Goal: Information Seeking & Learning: Learn about a topic

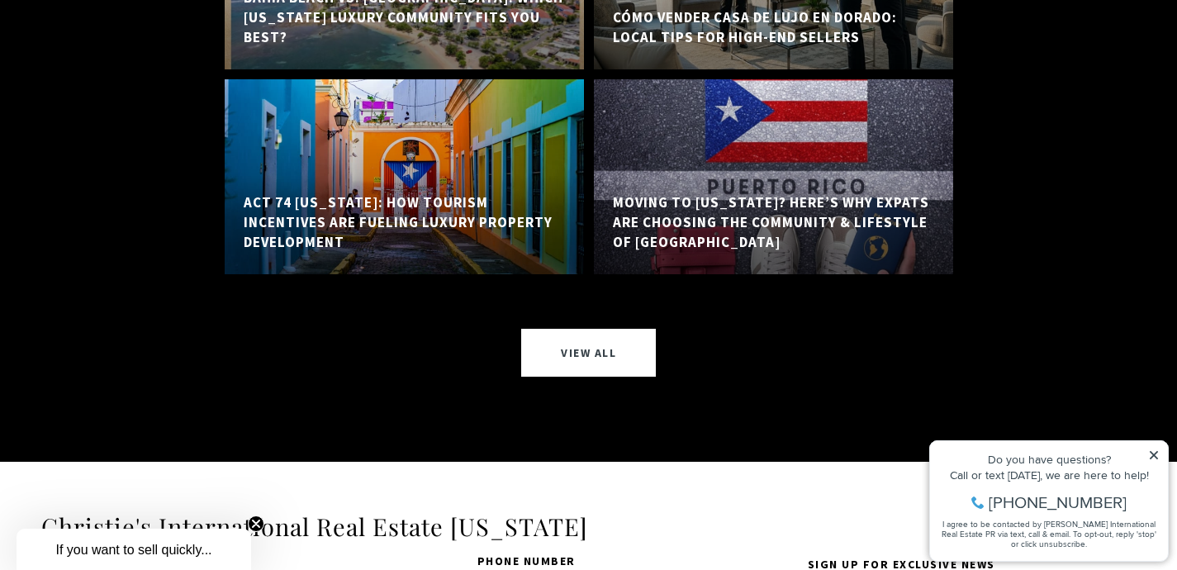
scroll to position [15841, 0]
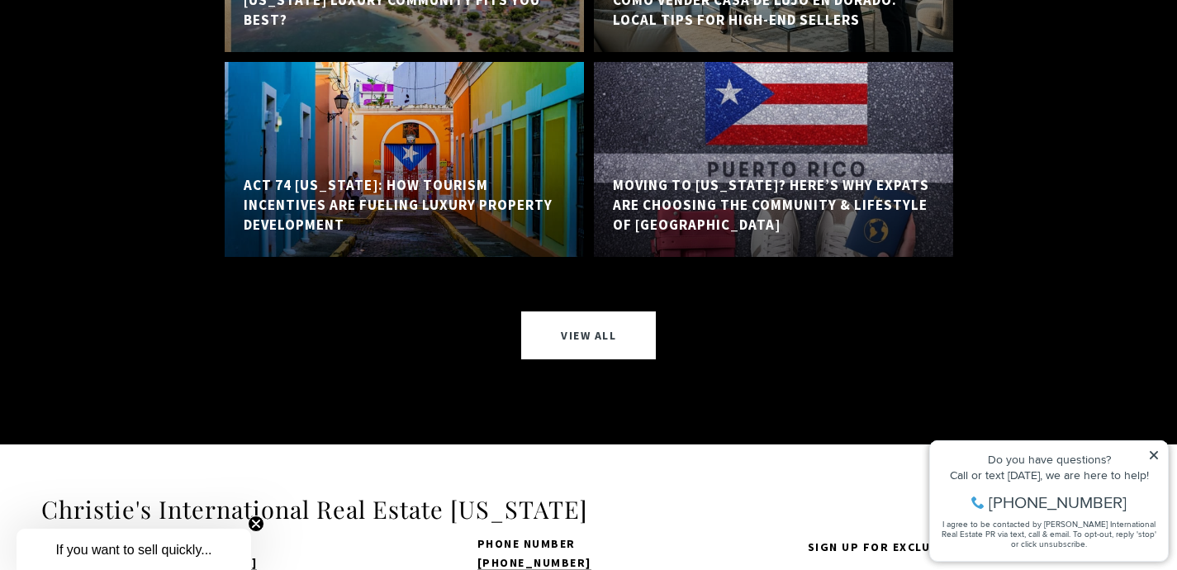
click at [1153, 452] on icon at bounding box center [1154, 455] width 12 height 12
click at [1156, 453] on icon at bounding box center [1154, 455] width 8 height 8
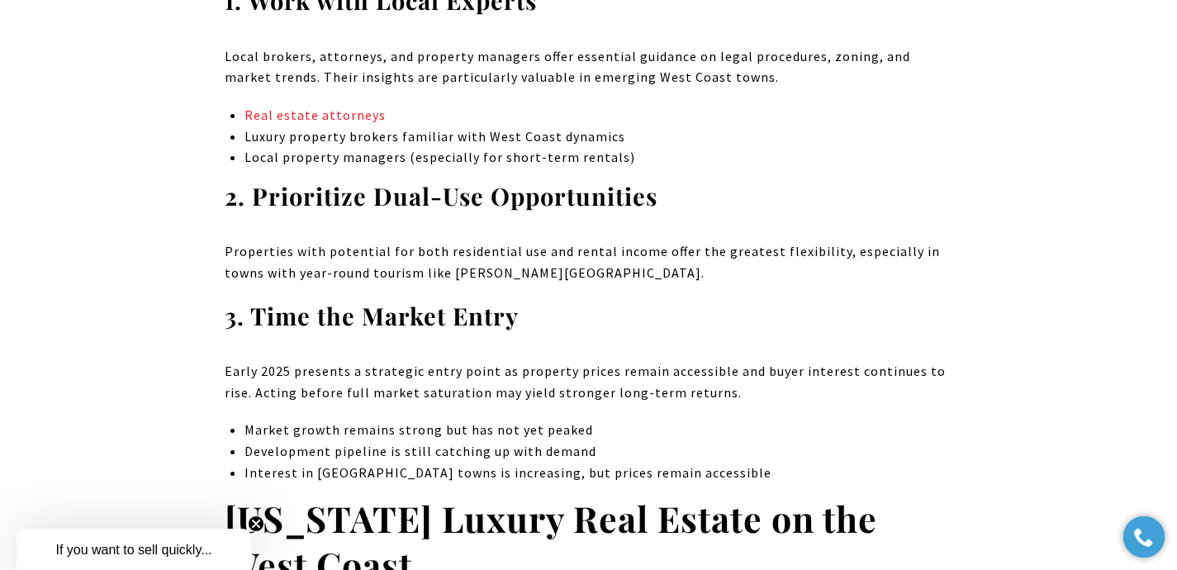
scroll to position [0, 0]
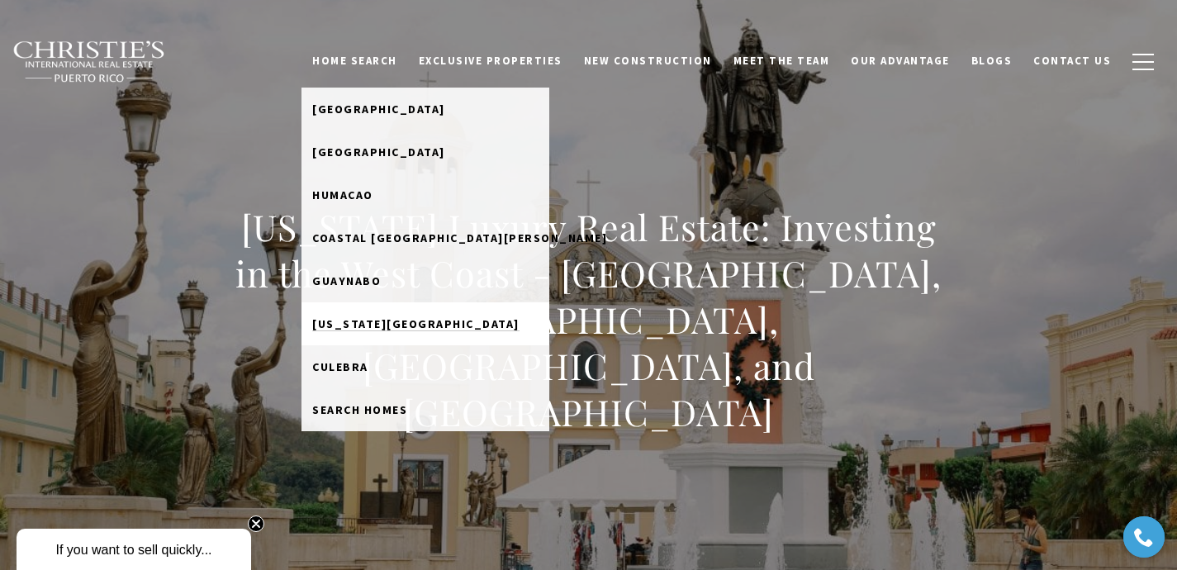
click at [399, 320] on span "[US_STATE][GEOGRAPHIC_DATA]" at bounding box center [415, 323] width 207 height 15
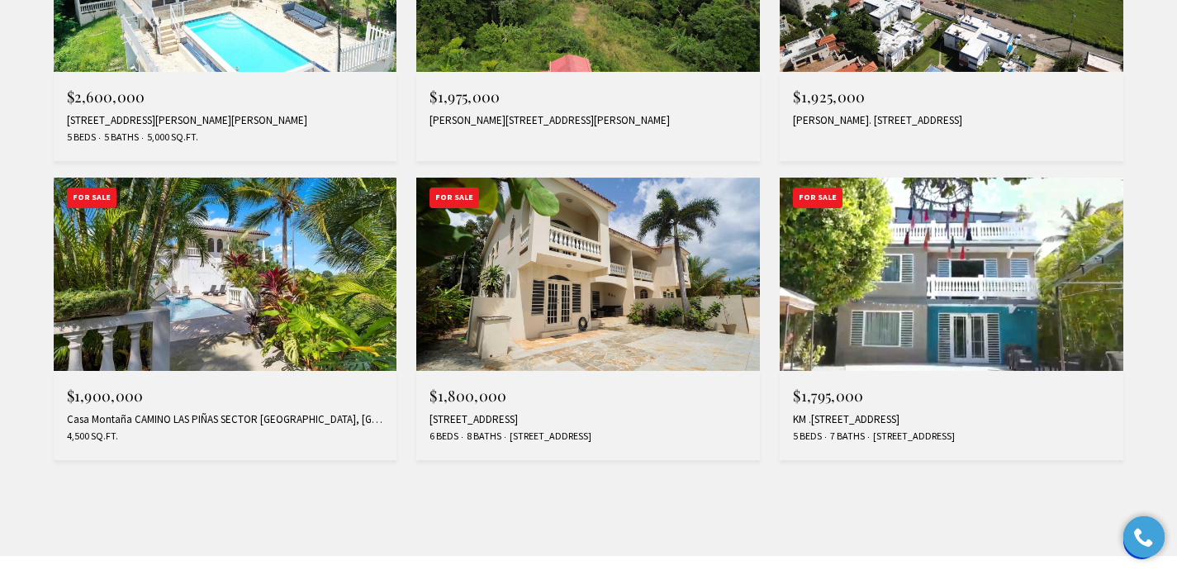
scroll to position [1484, 0]
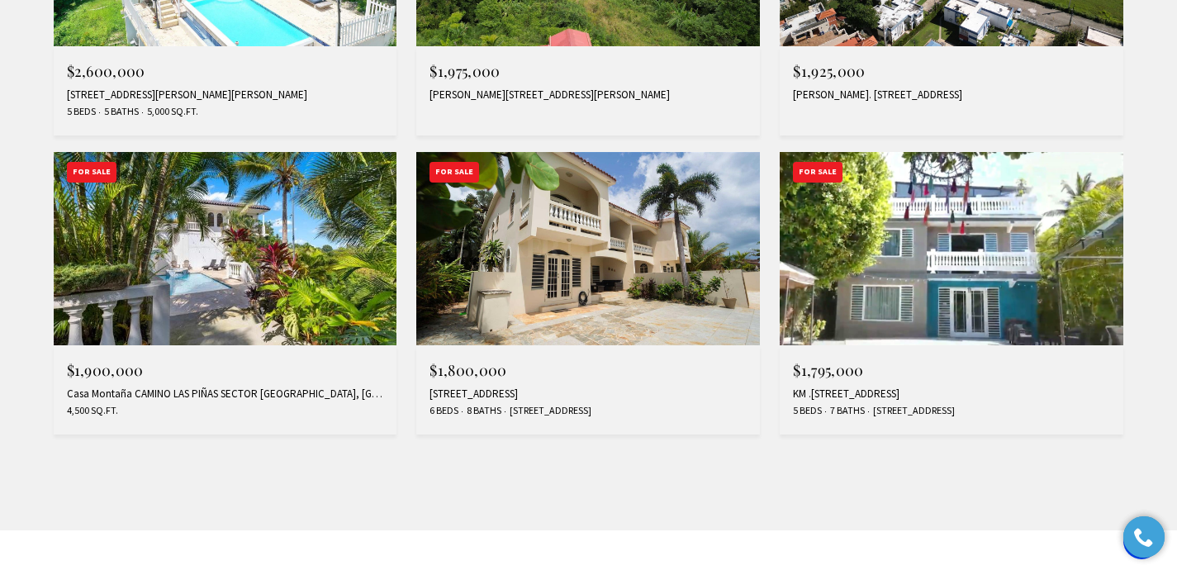
click at [576, 276] on img at bounding box center [588, 248] width 344 height 193
click at [932, 270] on img at bounding box center [952, 248] width 344 height 193
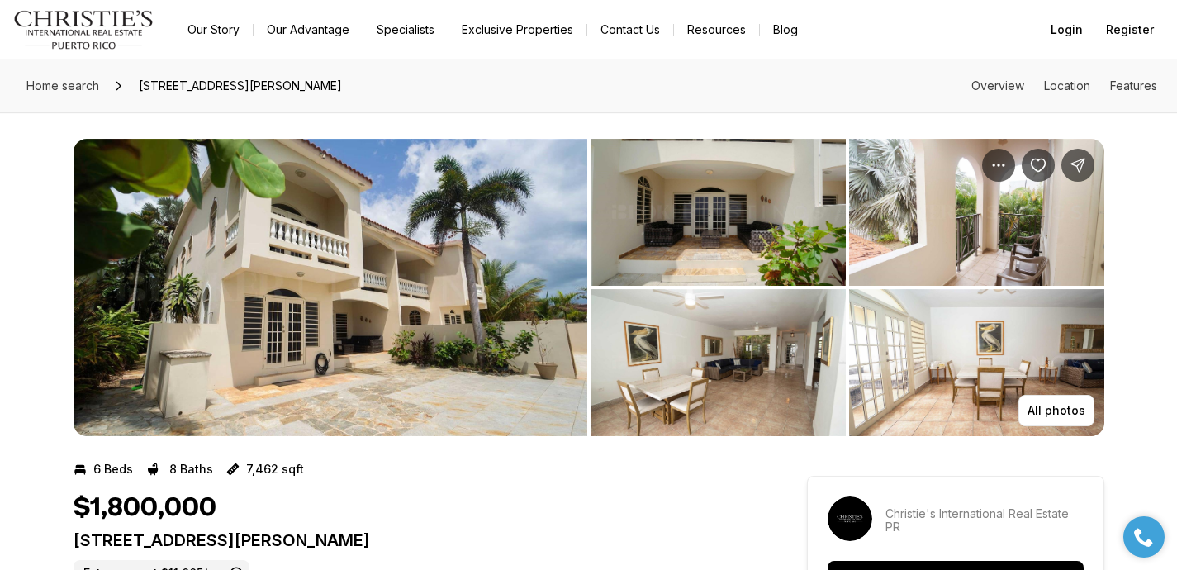
click at [883, 220] on img "View image gallery" at bounding box center [976, 212] width 255 height 147
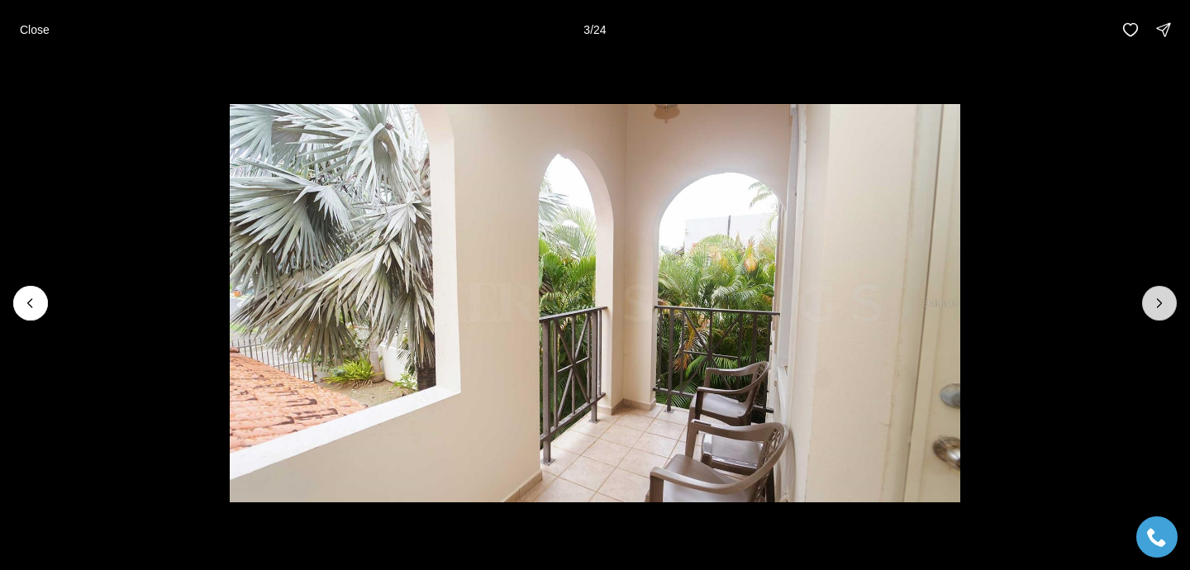
click at [1161, 292] on button "Next slide" at bounding box center [1159, 303] width 35 height 35
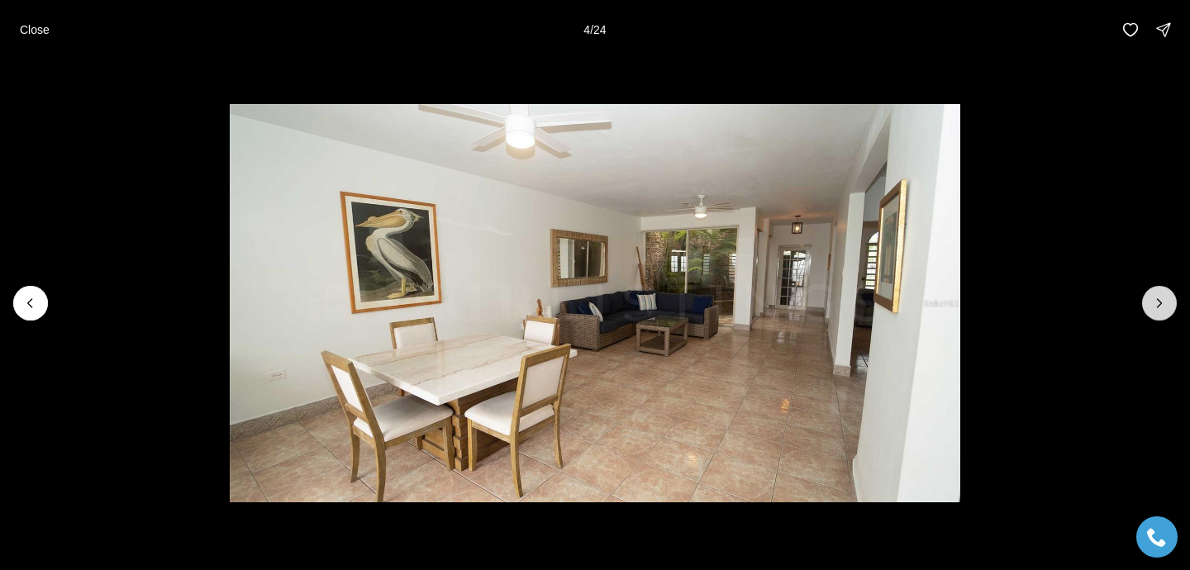
click at [1161, 292] on button "Next slide" at bounding box center [1159, 303] width 35 height 35
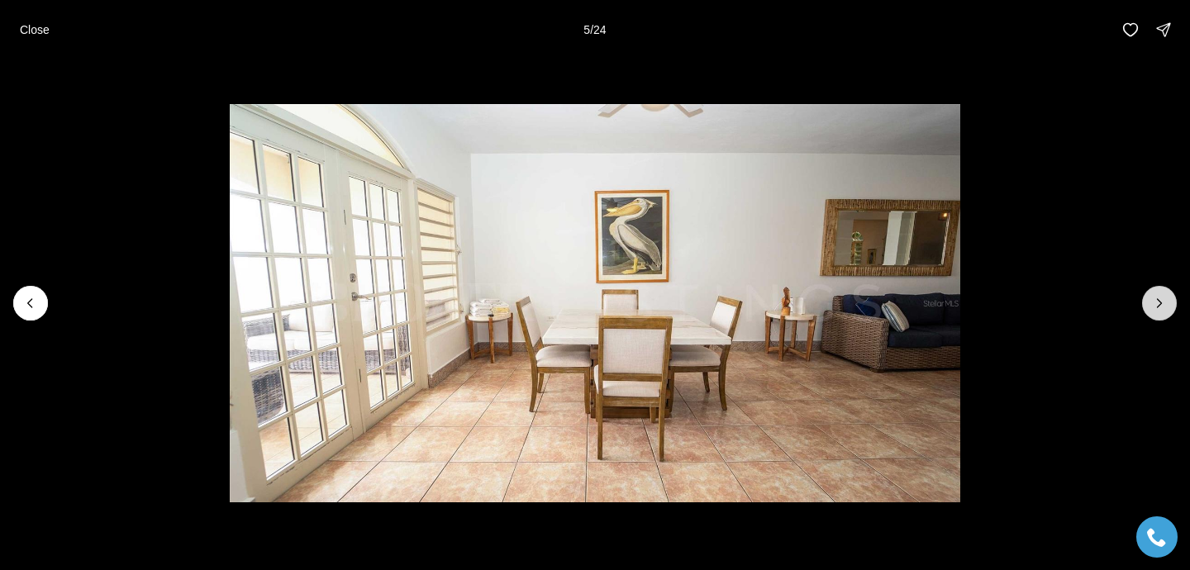
click at [1161, 292] on button "Next slide" at bounding box center [1159, 303] width 35 height 35
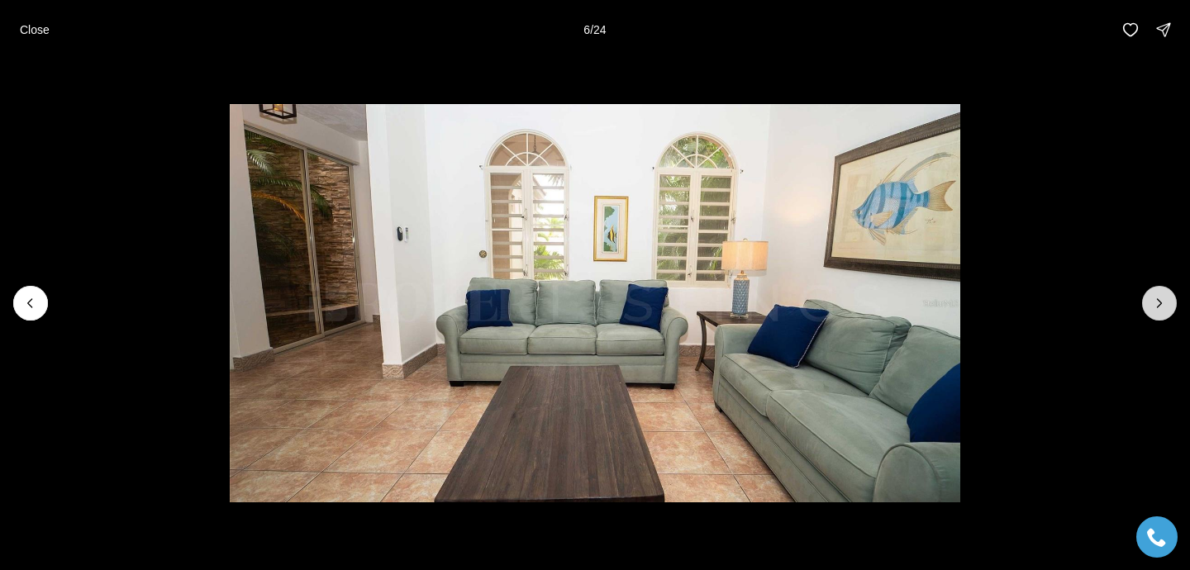
click at [1161, 292] on button "Next slide" at bounding box center [1159, 303] width 35 height 35
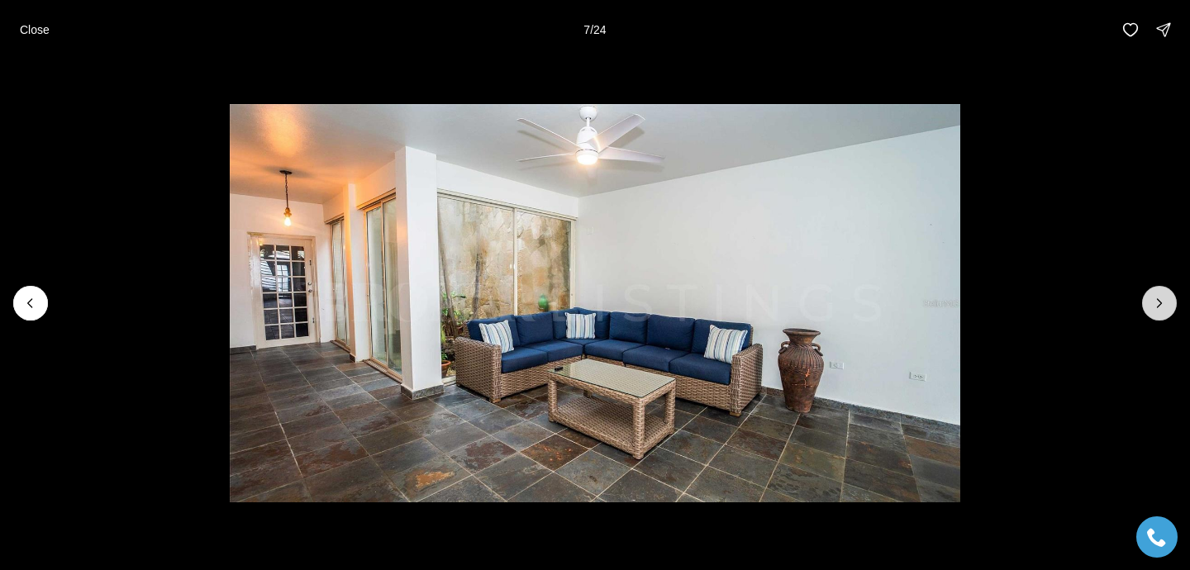
click at [1161, 292] on button "Next slide" at bounding box center [1159, 303] width 35 height 35
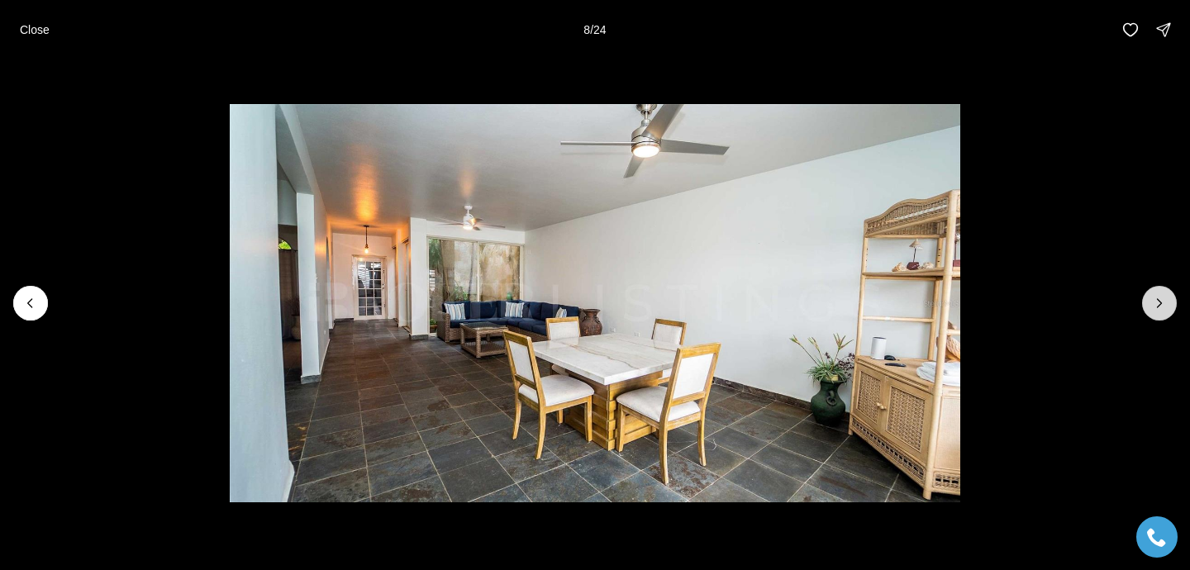
click at [1161, 292] on button "Next slide" at bounding box center [1159, 303] width 35 height 35
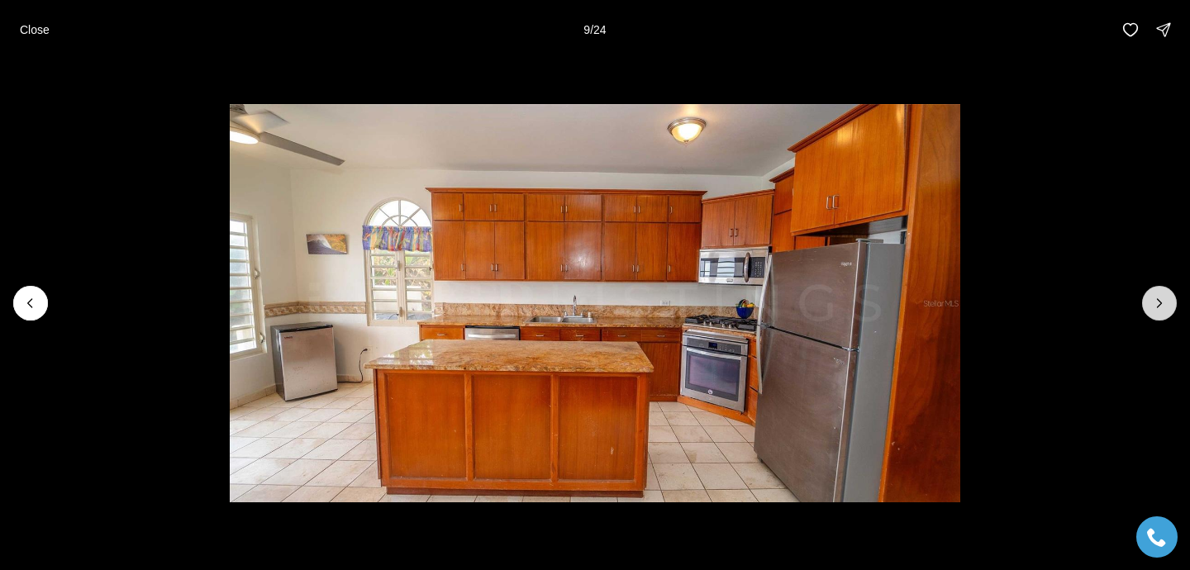
click at [1161, 292] on button "Next slide" at bounding box center [1159, 303] width 35 height 35
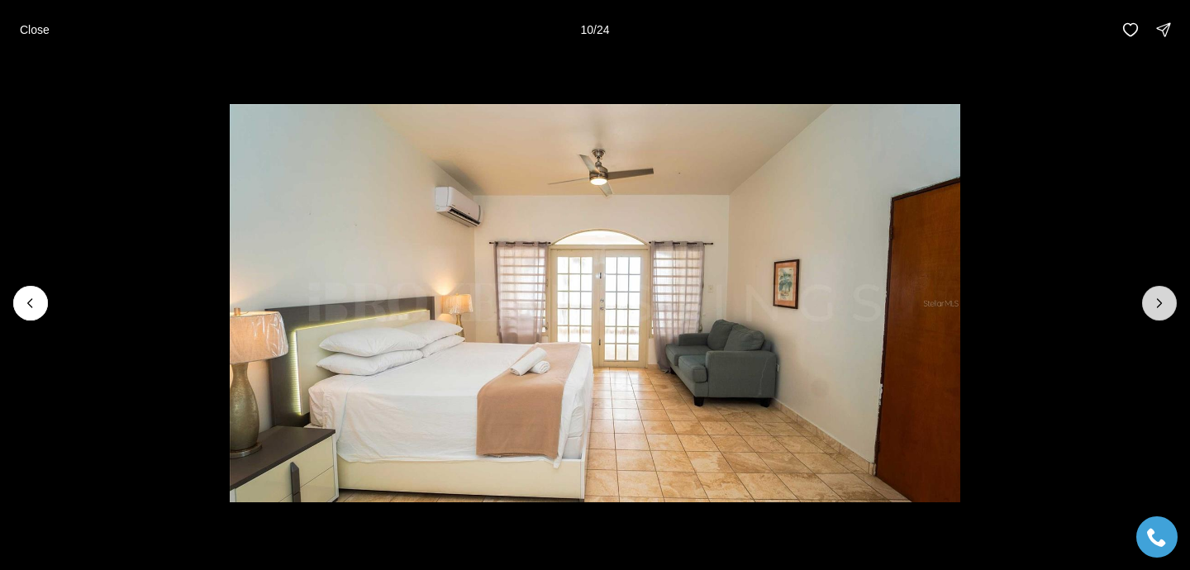
click at [1161, 292] on button "Next slide" at bounding box center [1159, 303] width 35 height 35
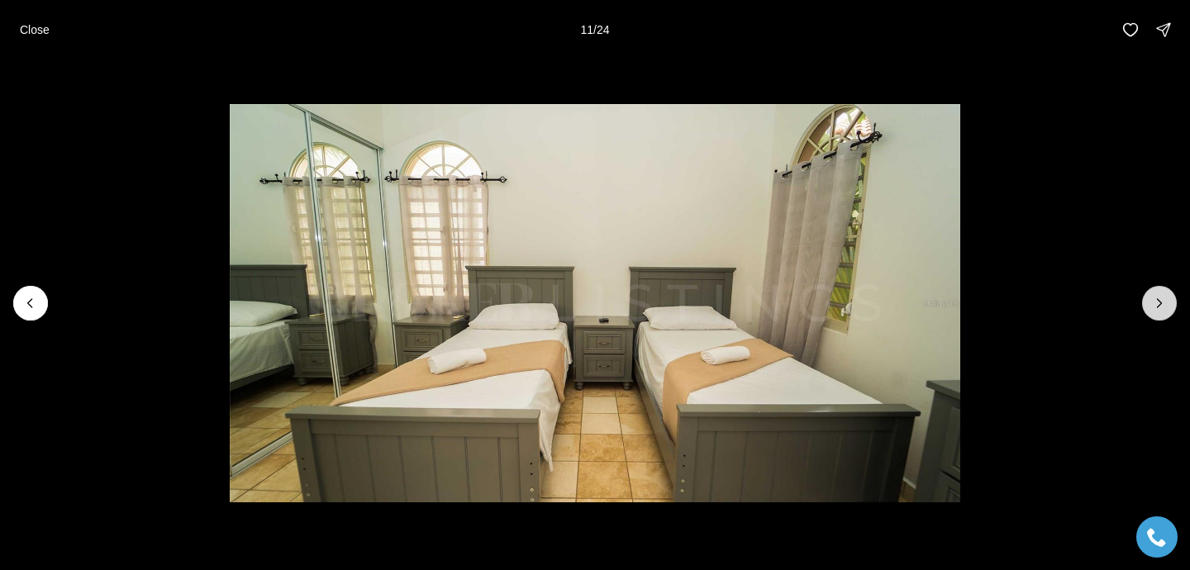
click at [1161, 292] on button "Next slide" at bounding box center [1159, 303] width 35 height 35
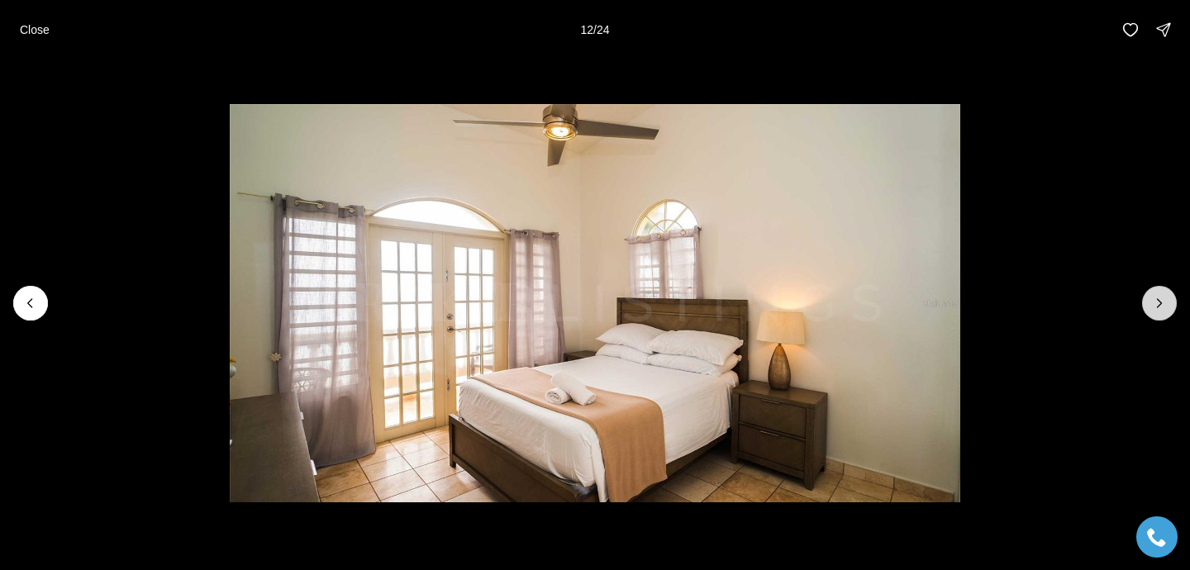
click at [1161, 292] on button "Next slide" at bounding box center [1159, 303] width 35 height 35
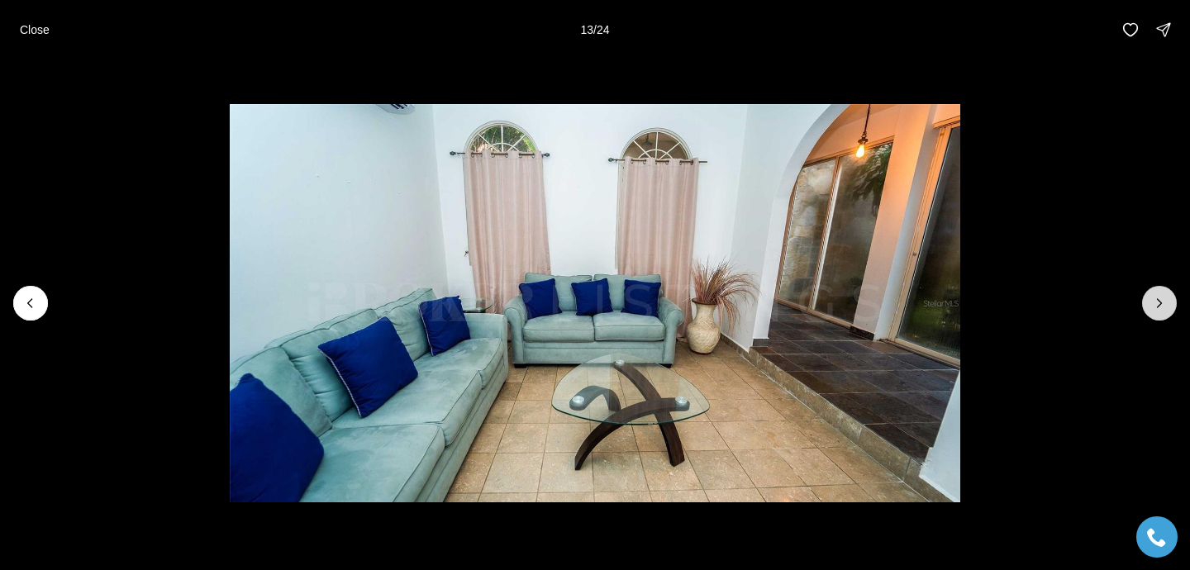
click at [1161, 292] on button "Next slide" at bounding box center [1159, 303] width 35 height 35
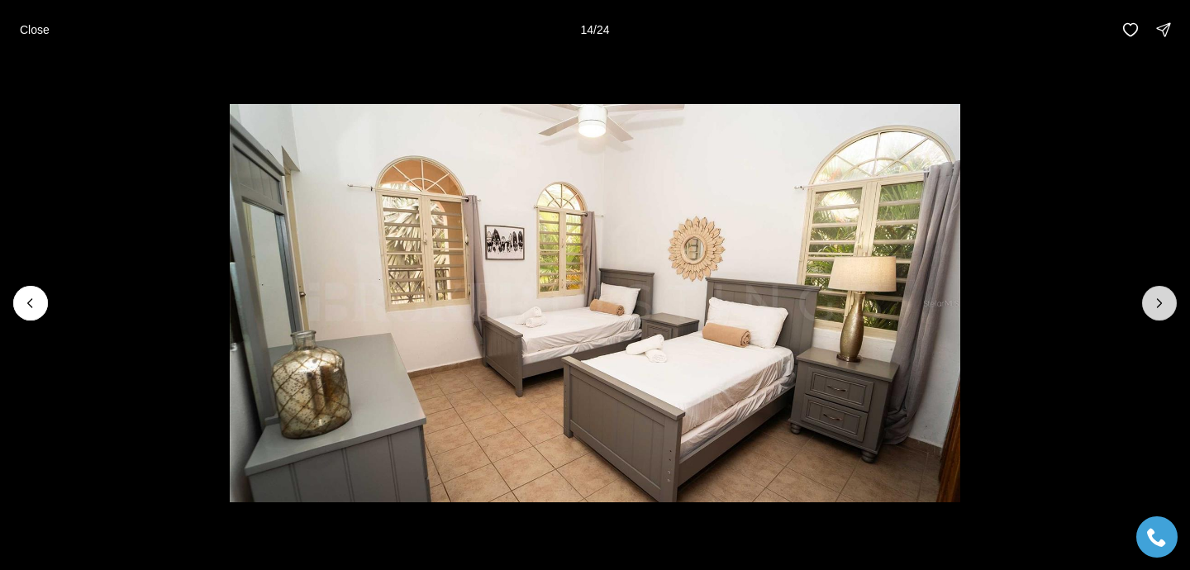
click at [1161, 292] on button "Next slide" at bounding box center [1159, 303] width 35 height 35
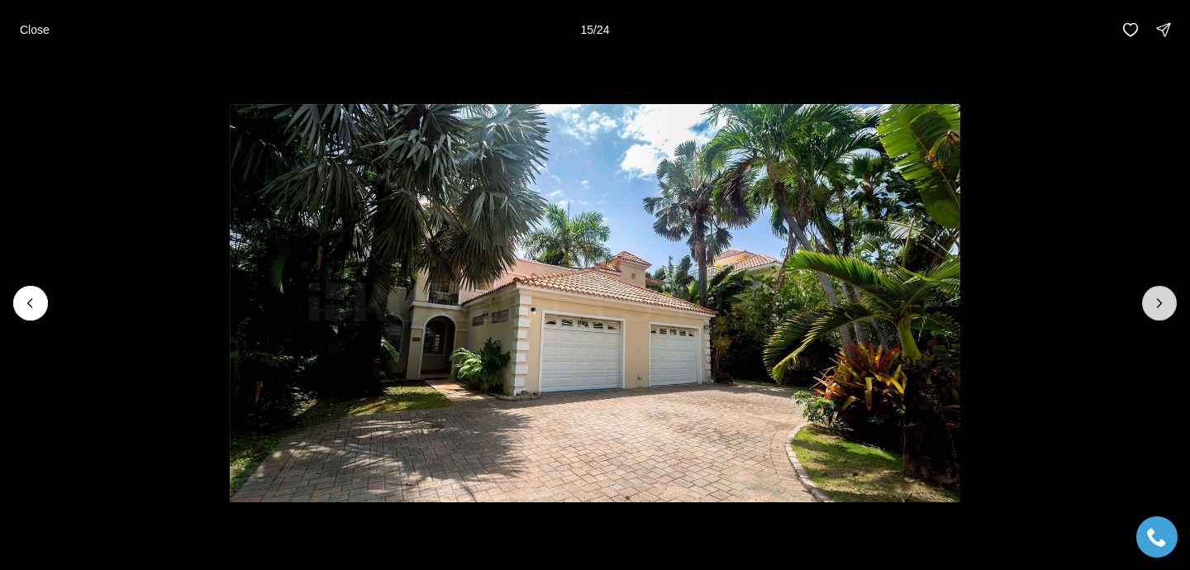
click at [1161, 292] on button "Next slide" at bounding box center [1159, 303] width 35 height 35
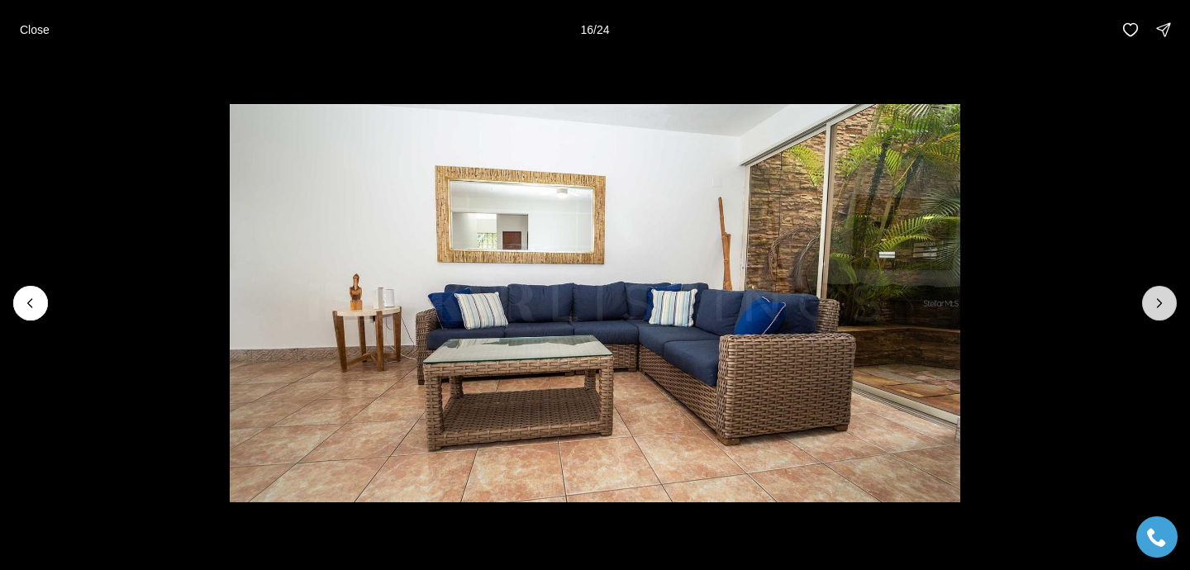
click at [1161, 292] on button "Next slide" at bounding box center [1159, 303] width 35 height 35
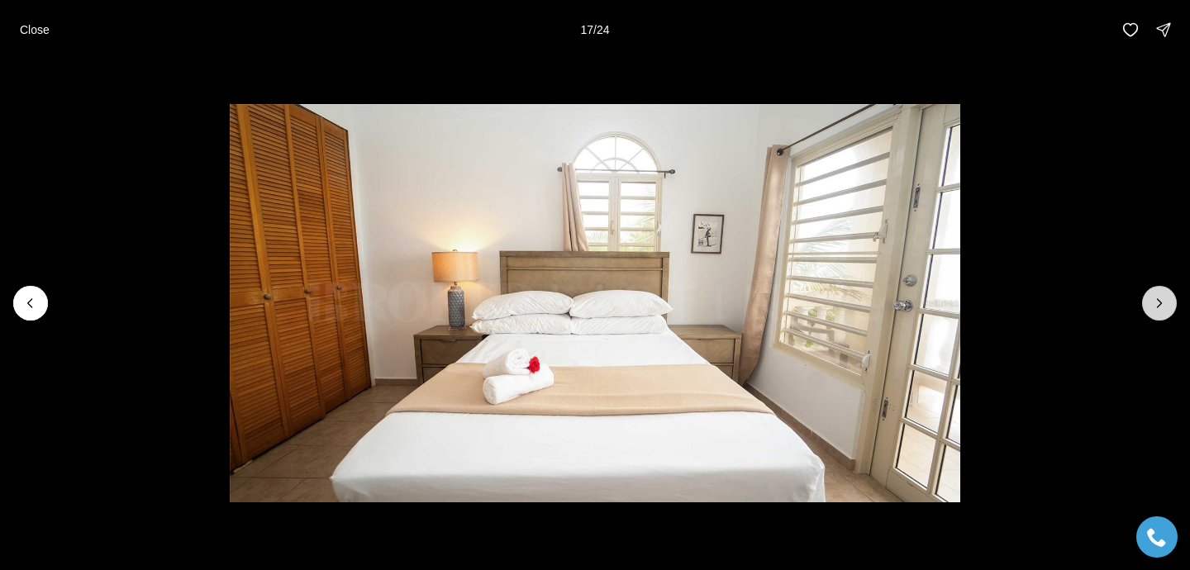
click at [1161, 292] on button "Next slide" at bounding box center [1159, 303] width 35 height 35
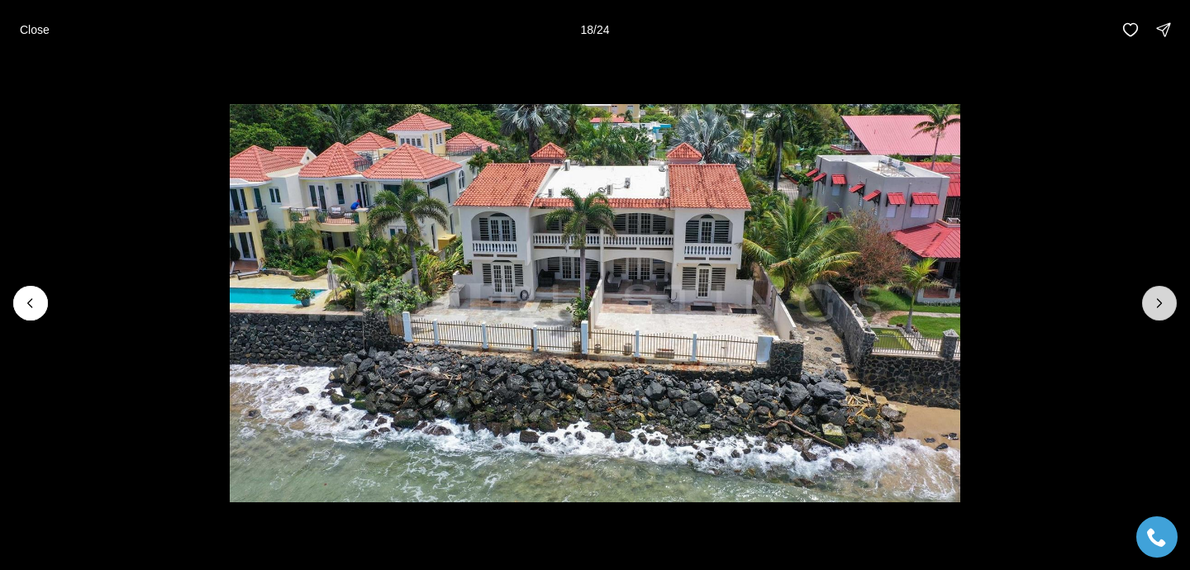
click at [1161, 292] on button "Next slide" at bounding box center [1159, 303] width 35 height 35
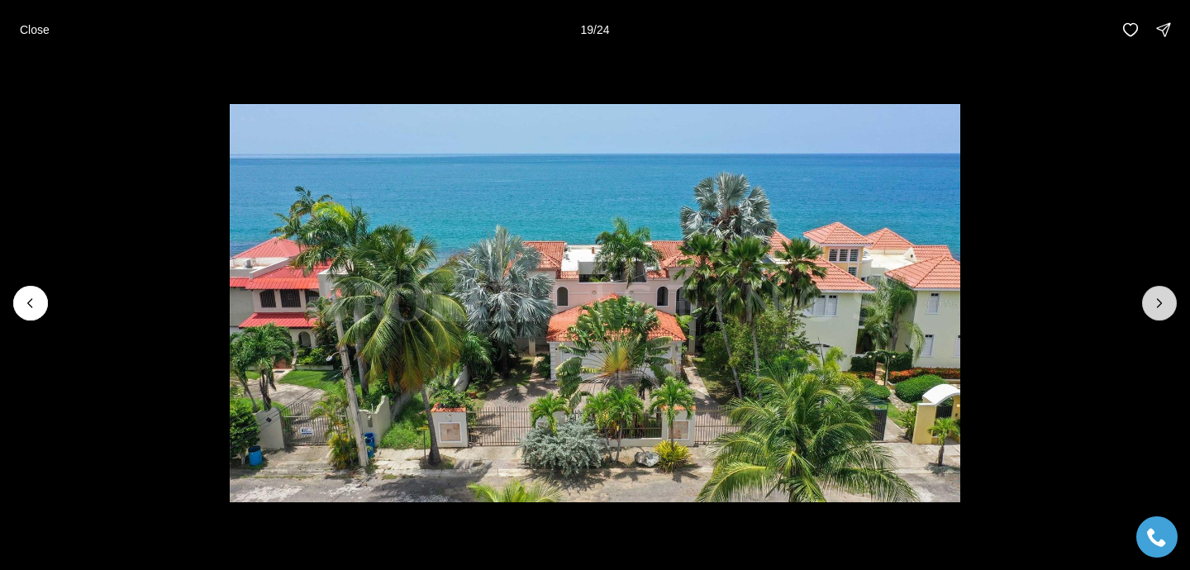
click at [1161, 292] on button "Next slide" at bounding box center [1159, 303] width 35 height 35
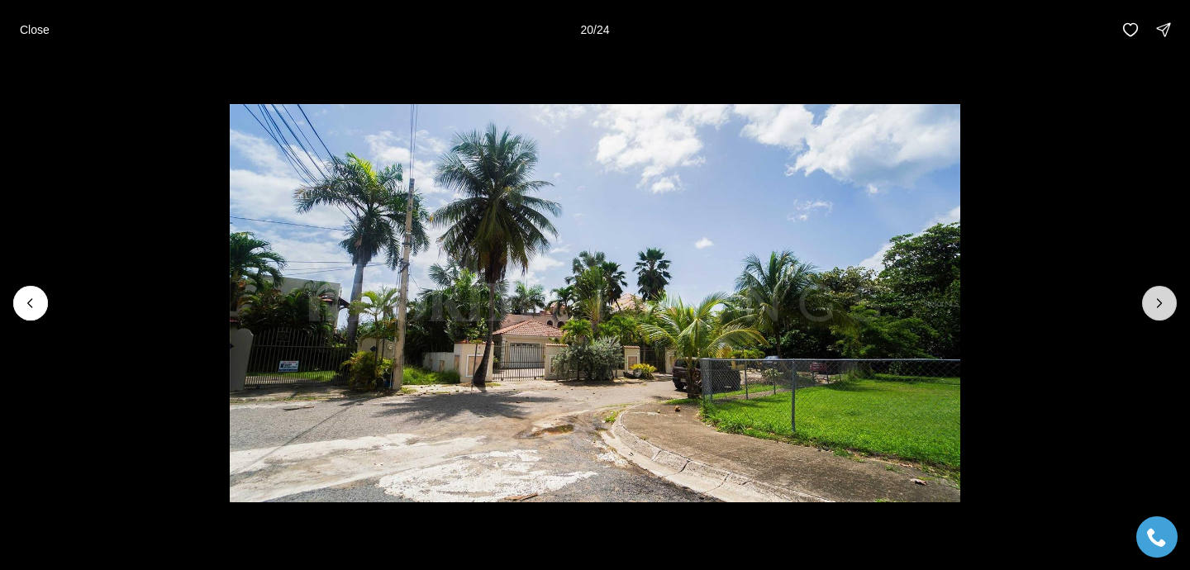
click at [1161, 292] on button "Next slide" at bounding box center [1159, 303] width 35 height 35
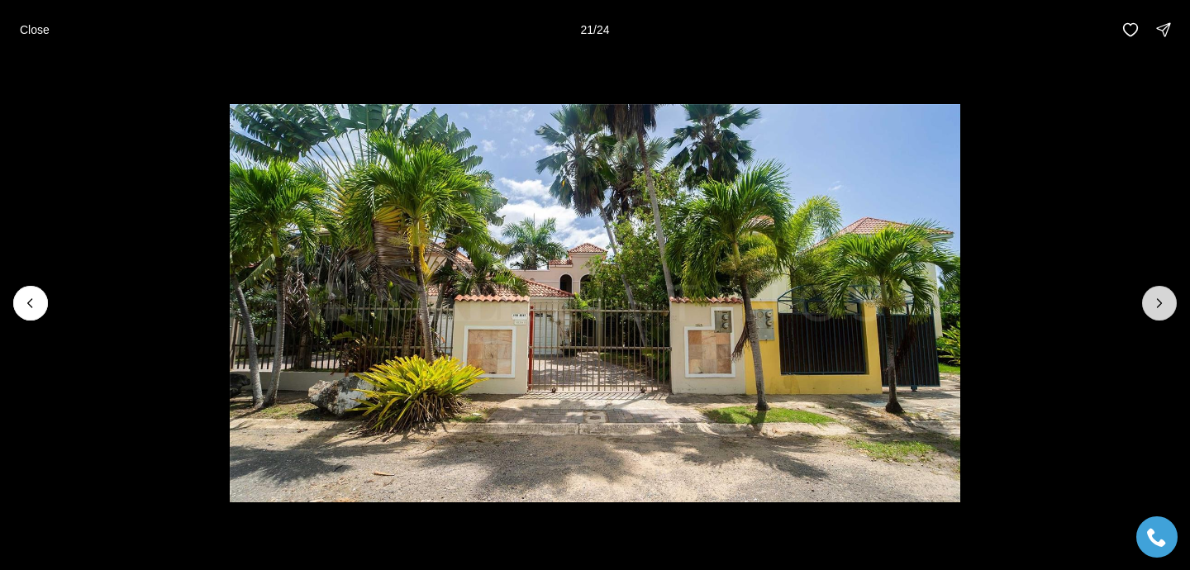
click at [1161, 292] on button "Next slide" at bounding box center [1159, 303] width 35 height 35
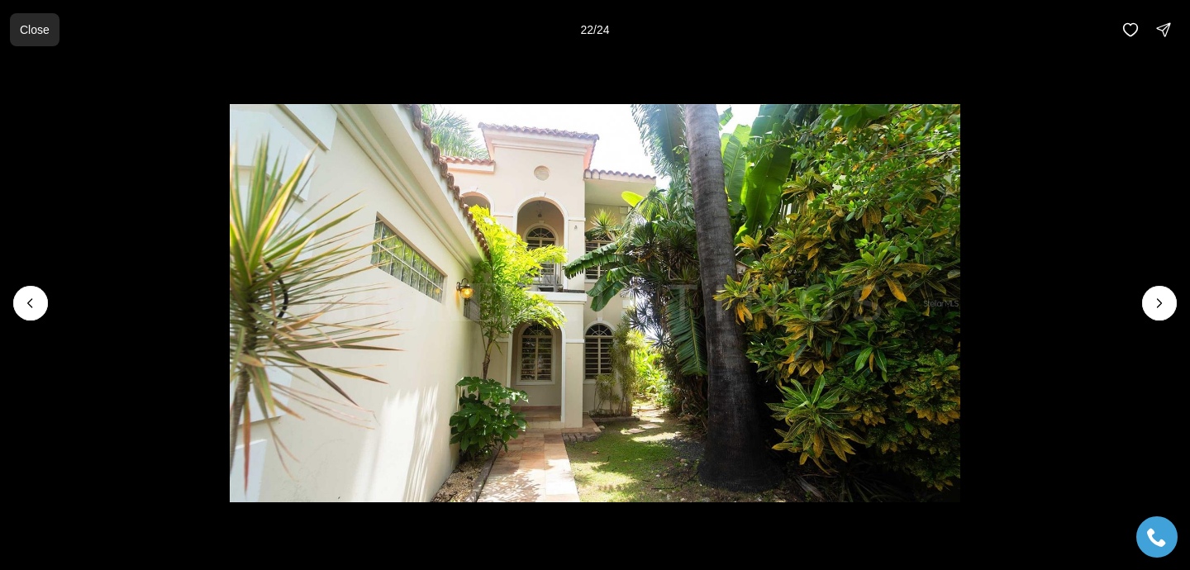
click at [40, 25] on p "Close" at bounding box center [35, 29] width 30 height 13
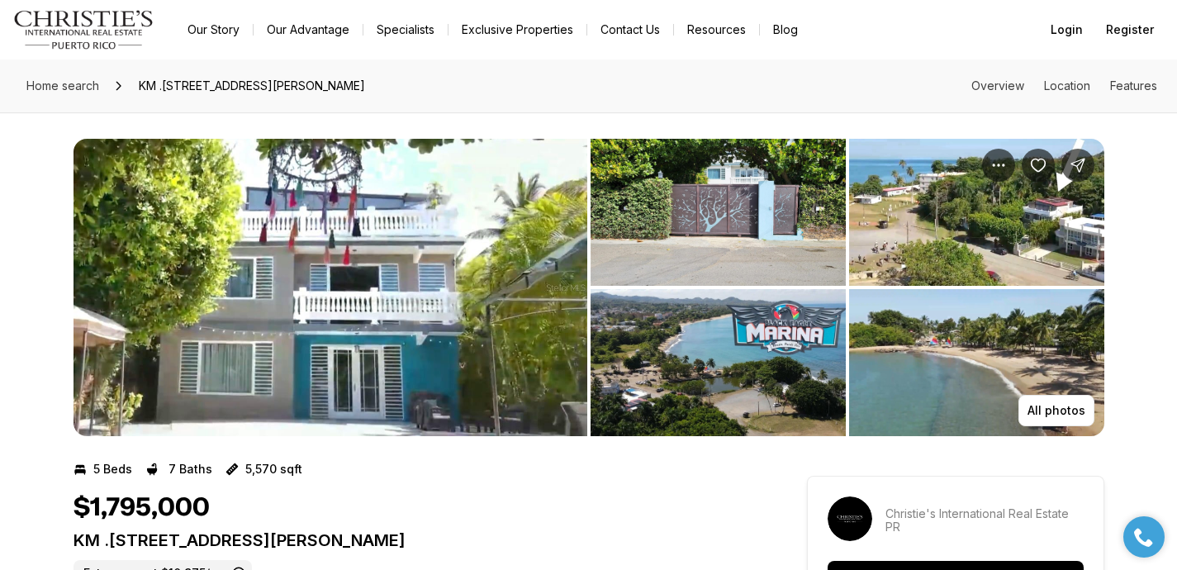
click at [780, 192] on img "View image gallery" at bounding box center [718, 212] width 255 height 147
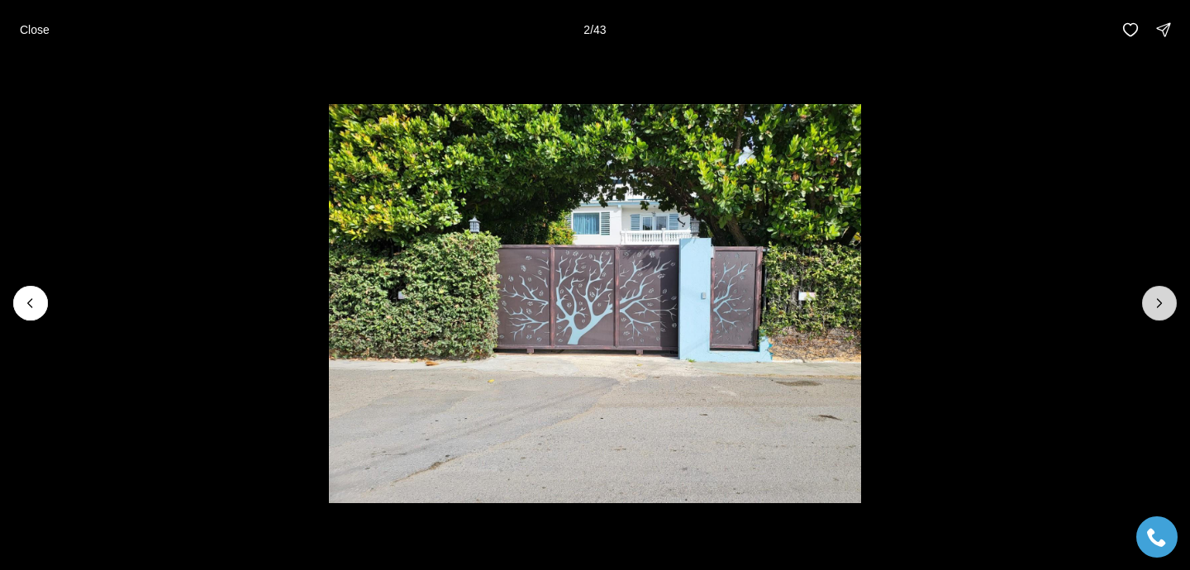
click at [1163, 307] on icon "Next slide" at bounding box center [1159, 303] width 17 height 17
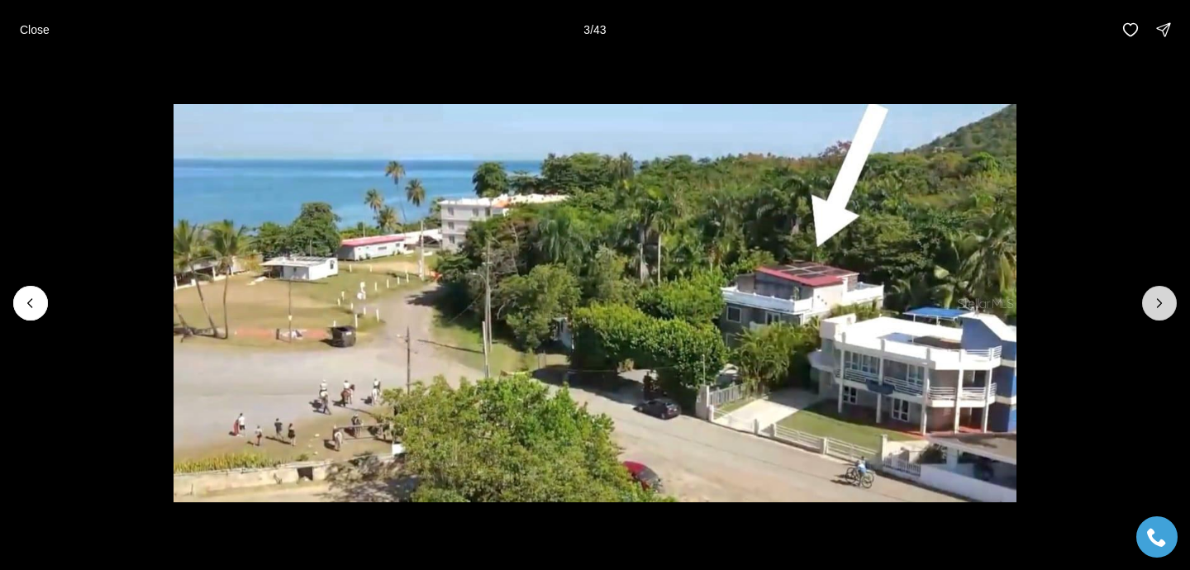
click at [1163, 307] on icon "Next slide" at bounding box center [1159, 303] width 17 height 17
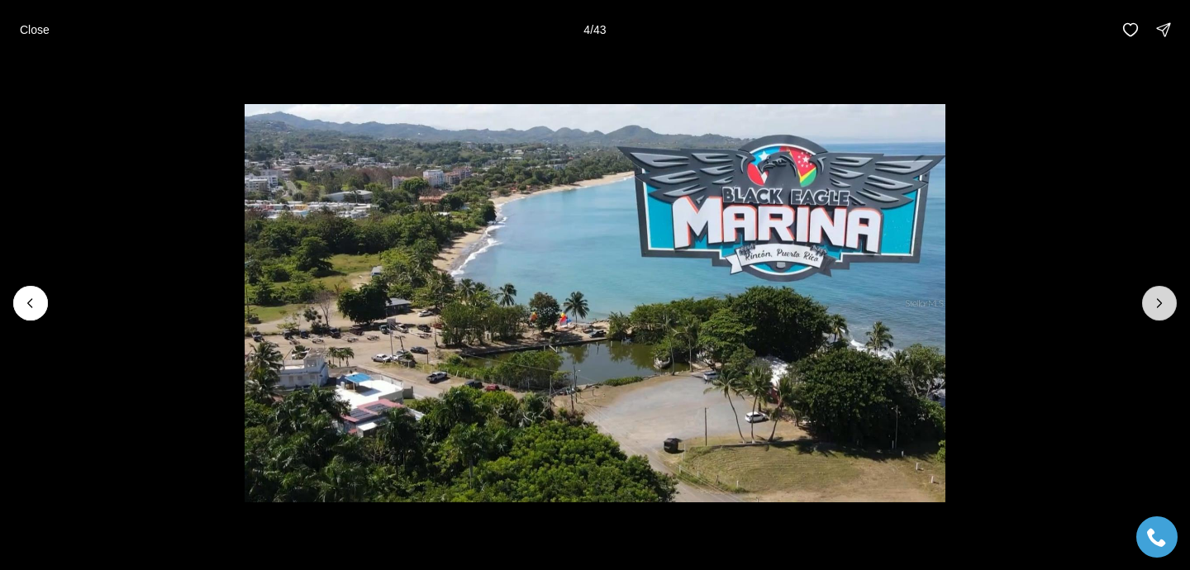
click at [1163, 307] on icon "Next slide" at bounding box center [1159, 303] width 17 height 17
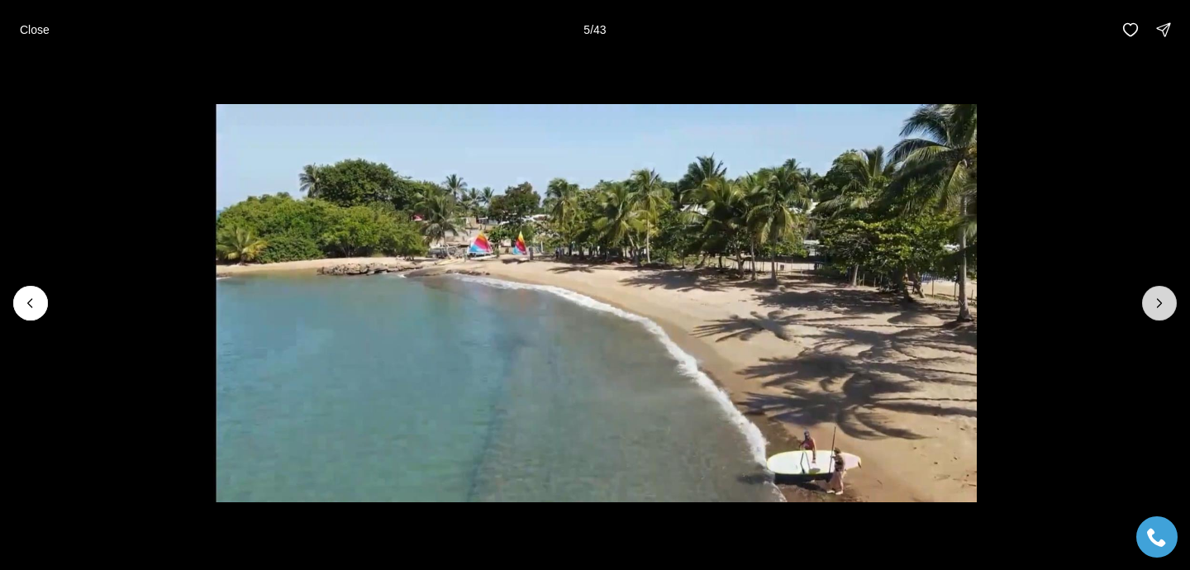
click at [1163, 307] on icon "Next slide" at bounding box center [1159, 303] width 17 height 17
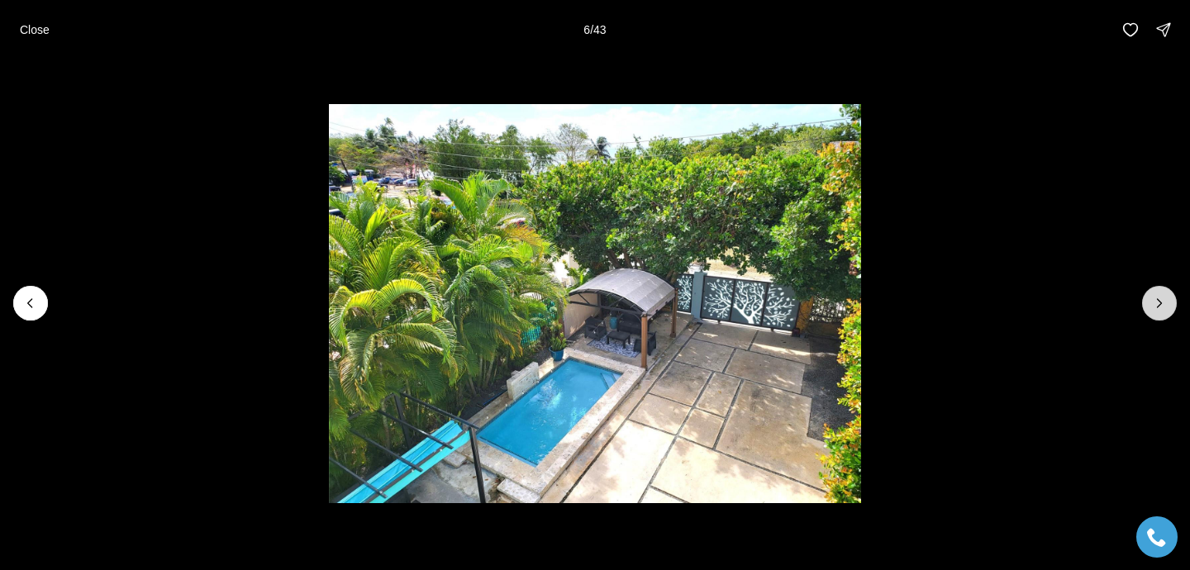
click at [1163, 307] on icon "Next slide" at bounding box center [1159, 303] width 17 height 17
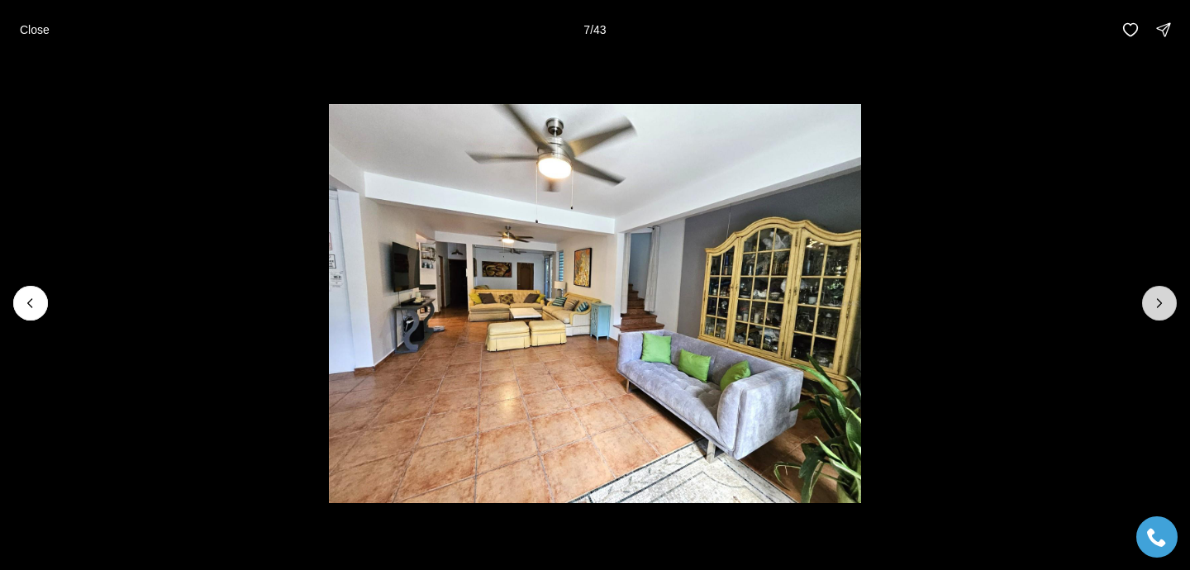
click at [1163, 307] on icon "Next slide" at bounding box center [1159, 303] width 17 height 17
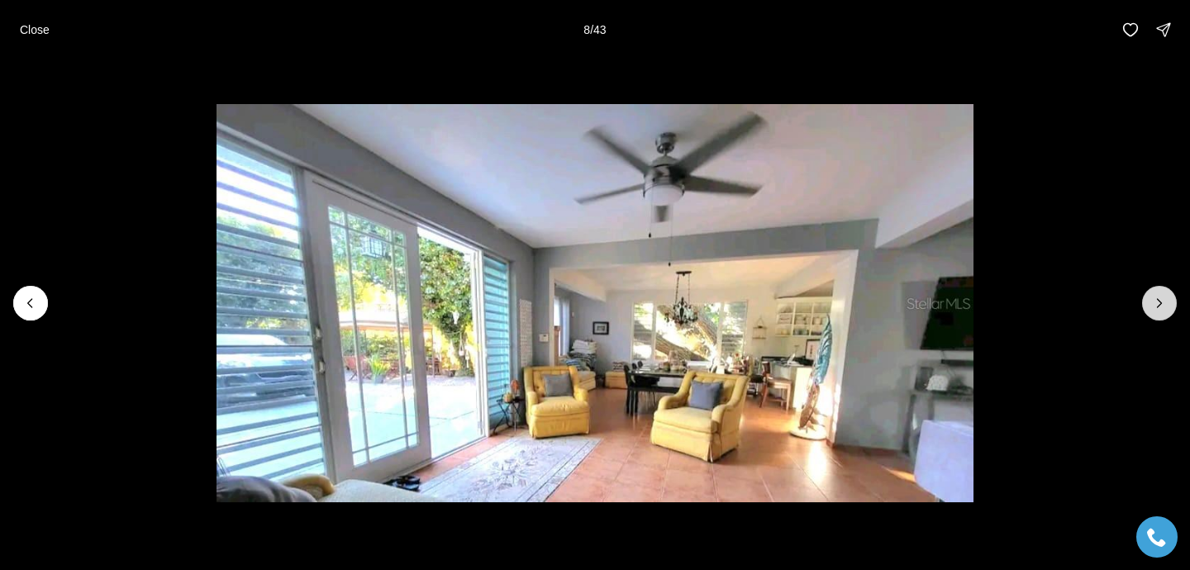
click at [1163, 307] on icon "Next slide" at bounding box center [1159, 303] width 17 height 17
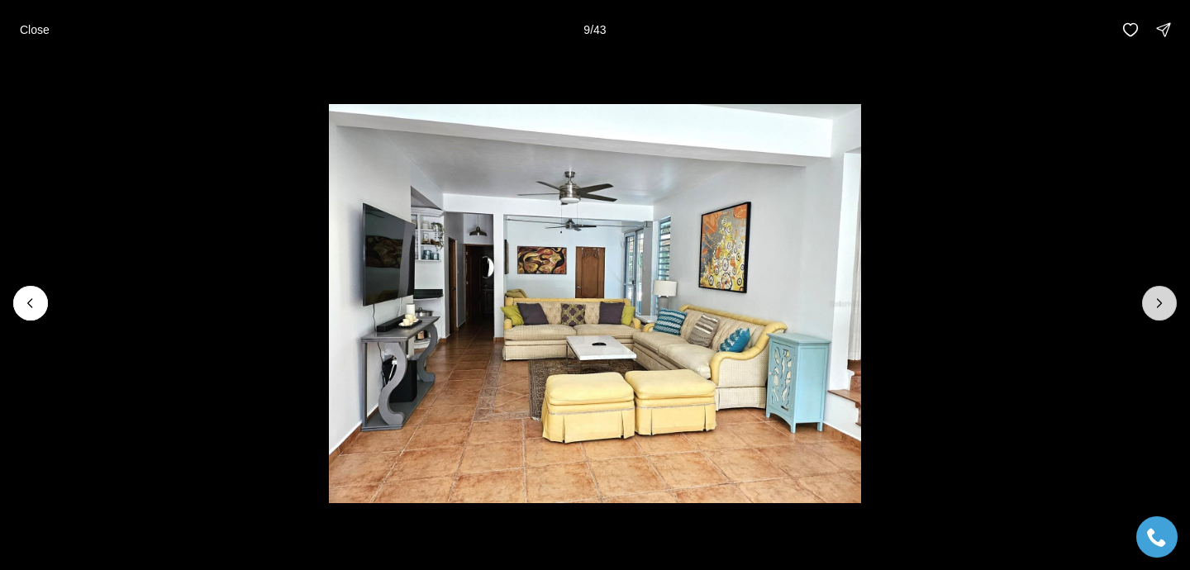
click at [1163, 307] on icon "Next slide" at bounding box center [1159, 303] width 17 height 17
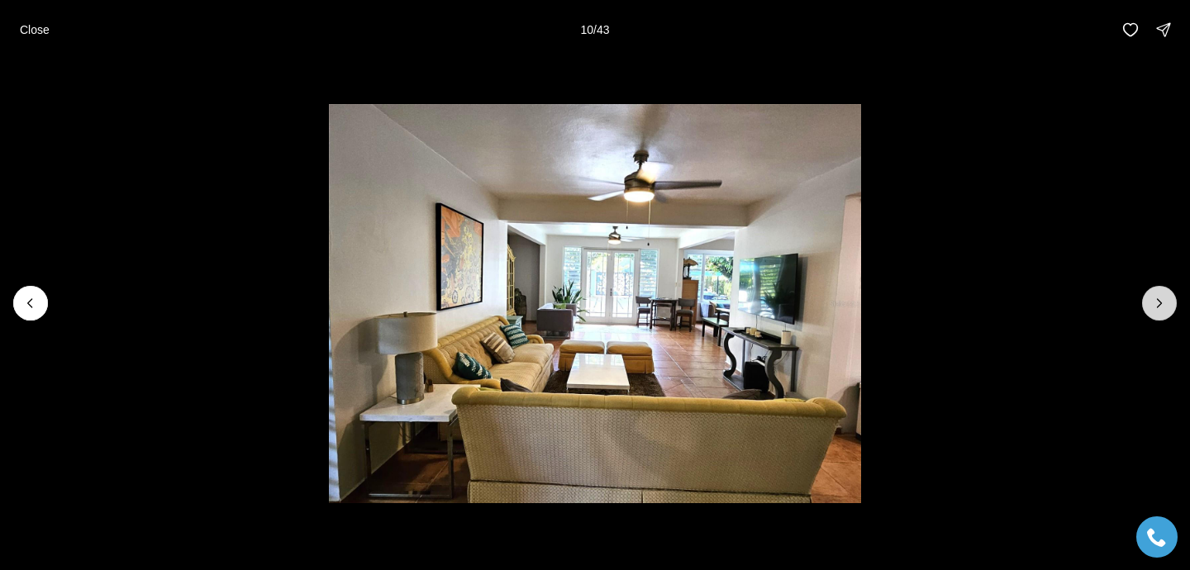
click at [1163, 307] on icon "Next slide" at bounding box center [1159, 303] width 17 height 17
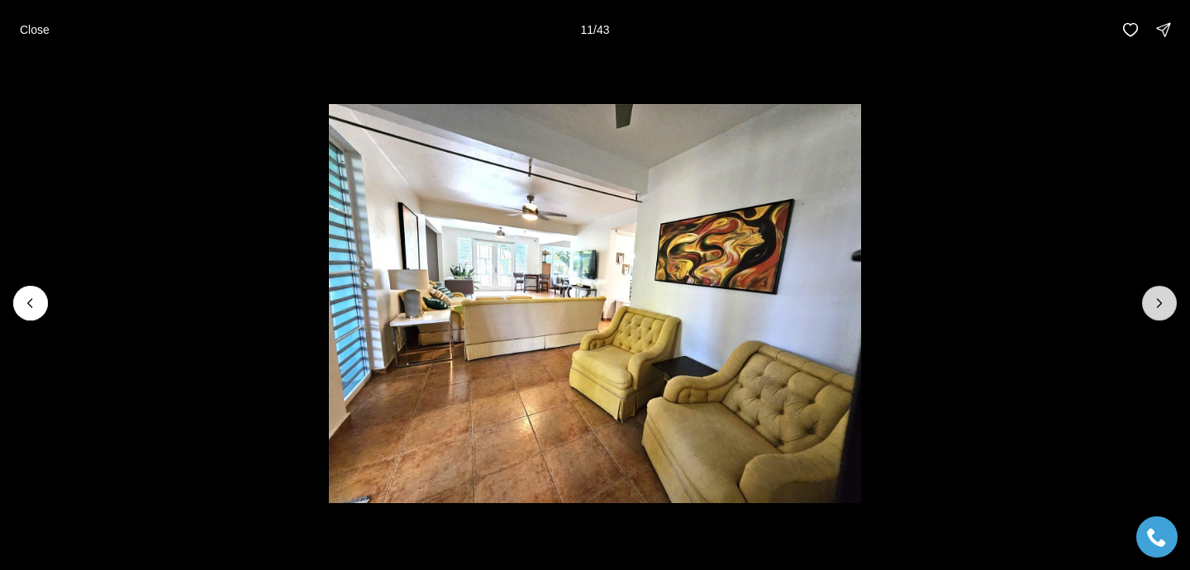
click at [1163, 307] on icon "Next slide" at bounding box center [1159, 303] width 17 height 17
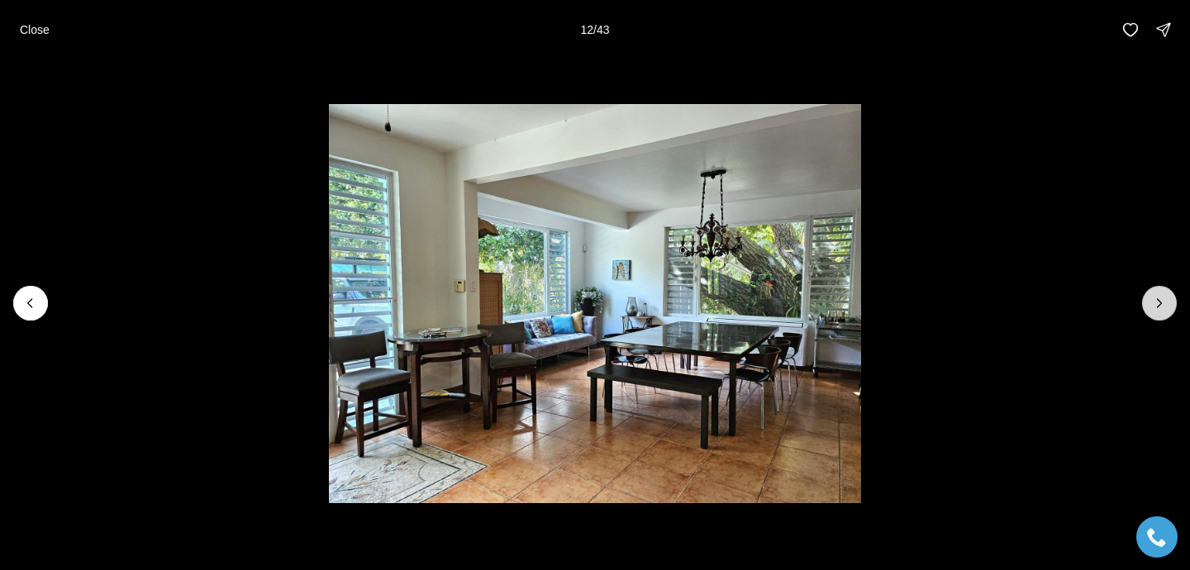
click at [1163, 307] on icon "Next slide" at bounding box center [1159, 303] width 17 height 17
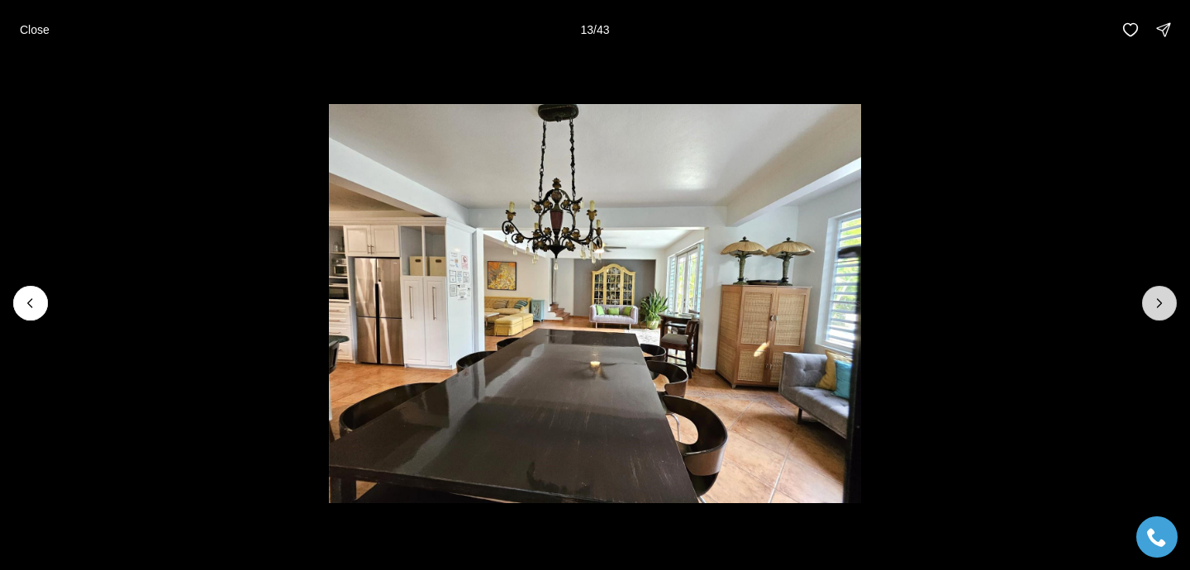
click at [1163, 307] on icon "Next slide" at bounding box center [1159, 303] width 17 height 17
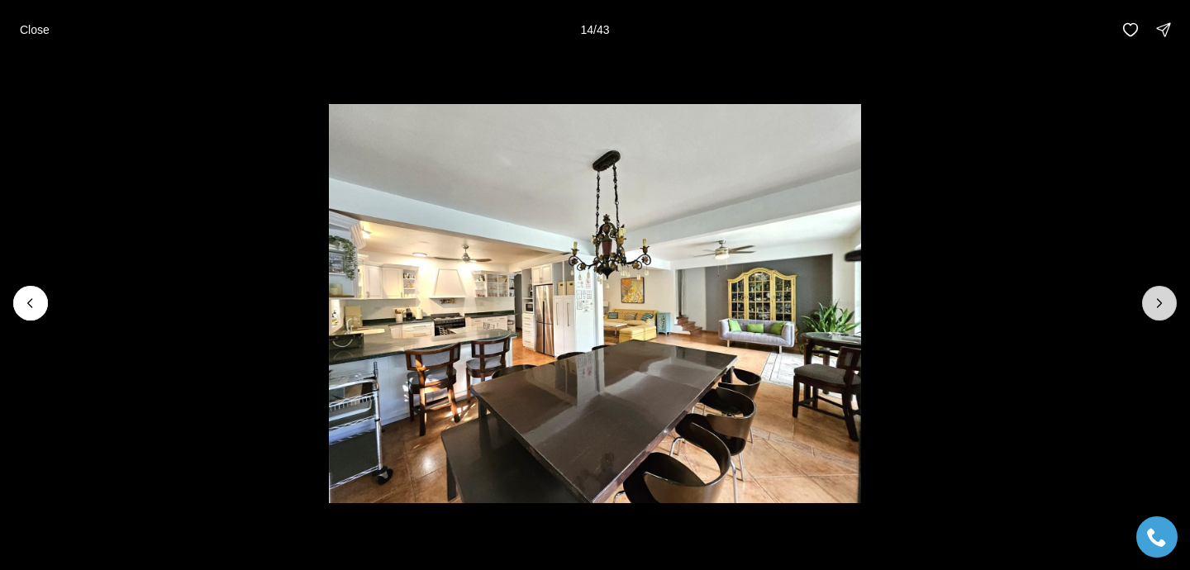
click at [1163, 307] on icon "Next slide" at bounding box center [1159, 303] width 17 height 17
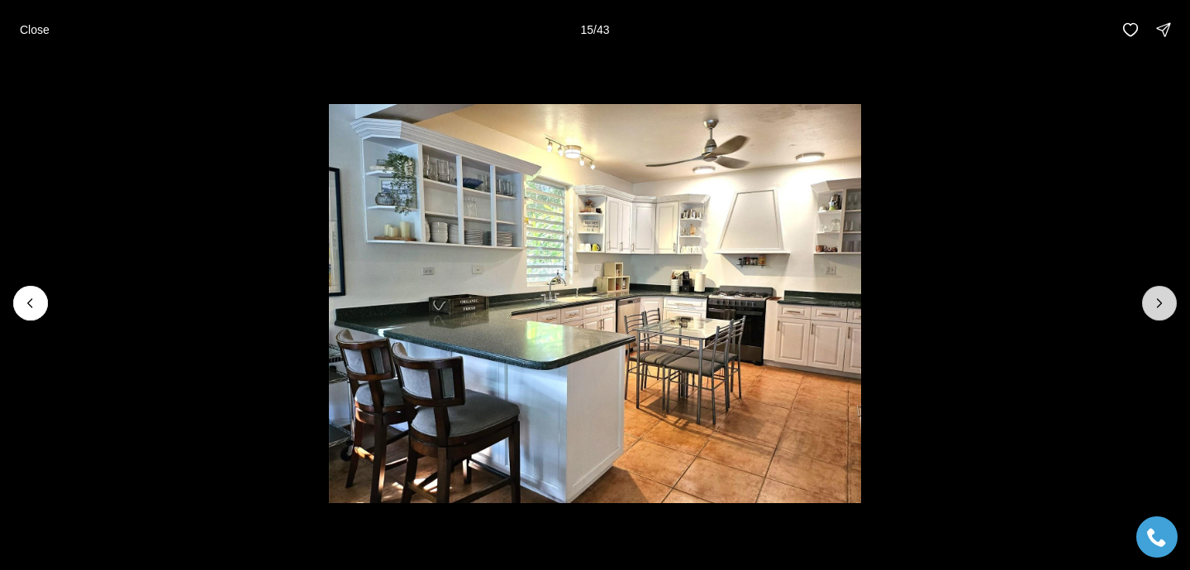
click at [1163, 307] on icon "Next slide" at bounding box center [1159, 303] width 17 height 17
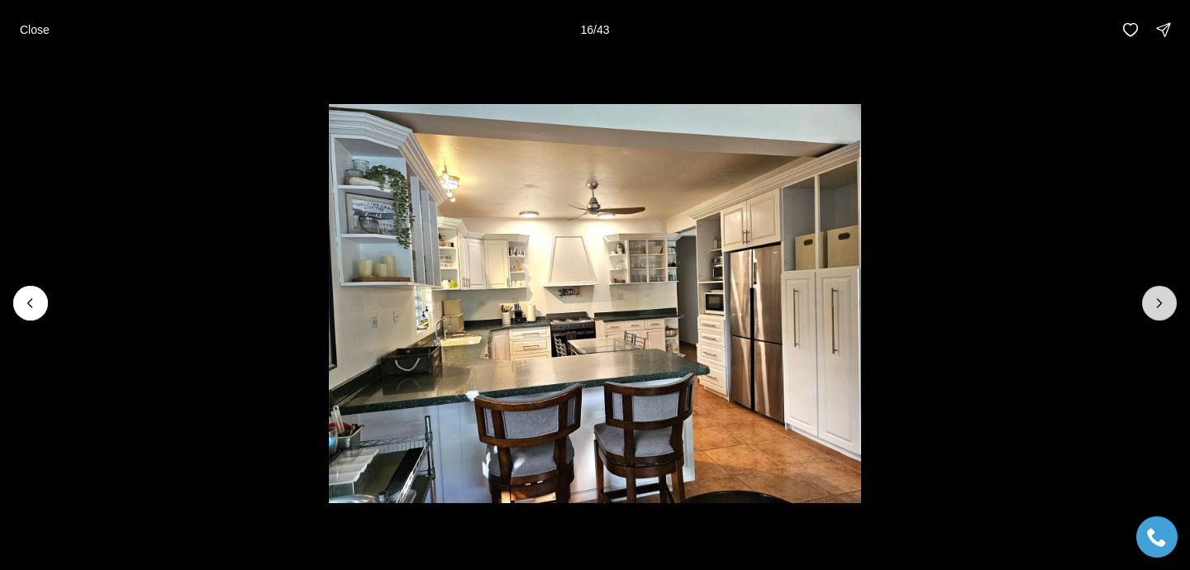
click at [1163, 307] on icon "Next slide" at bounding box center [1159, 303] width 17 height 17
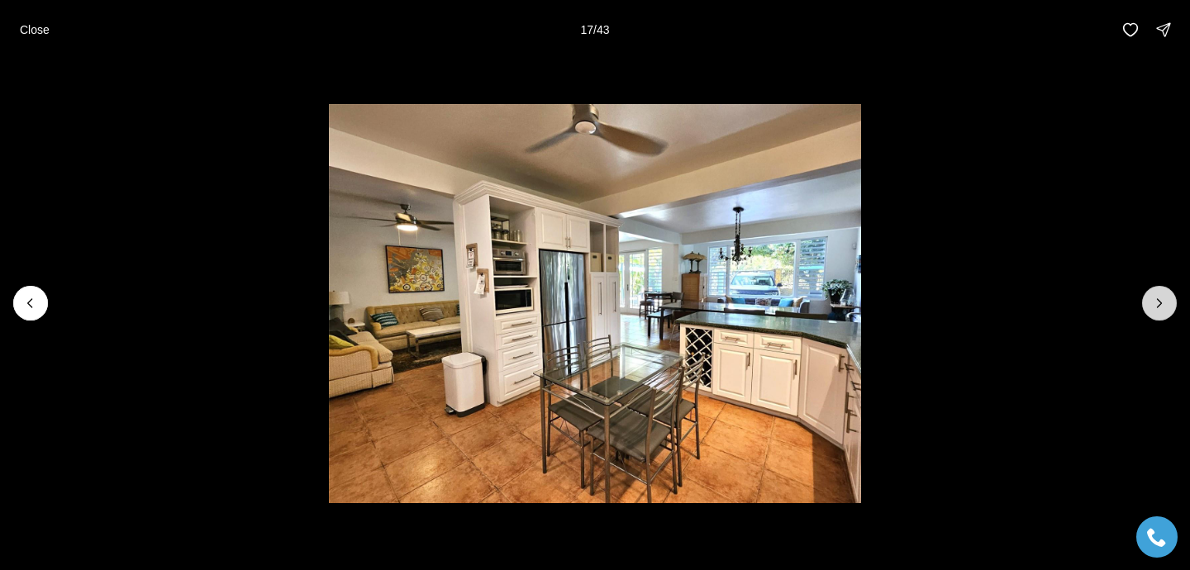
click at [1163, 307] on icon "Next slide" at bounding box center [1159, 303] width 17 height 17
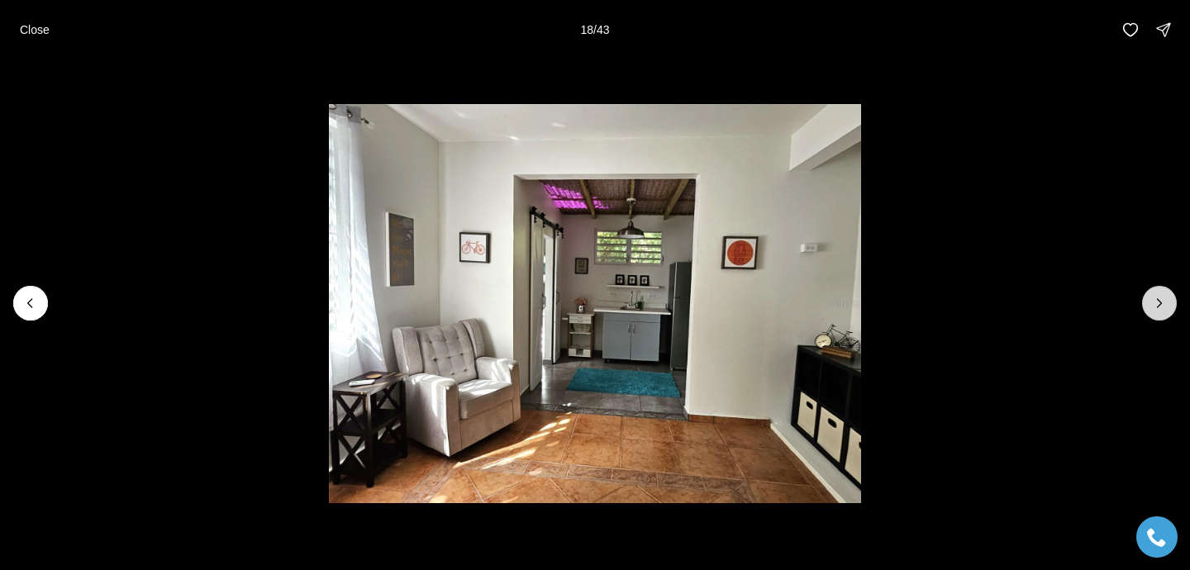
click at [1163, 307] on icon "Next slide" at bounding box center [1159, 303] width 17 height 17
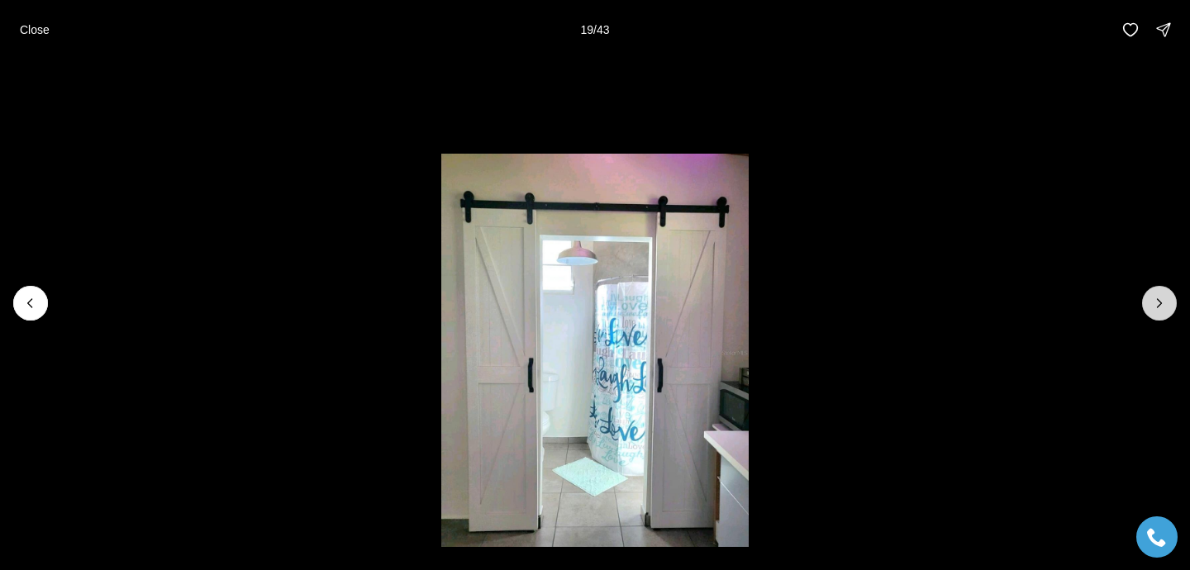
click at [1163, 307] on icon "Next slide" at bounding box center [1159, 303] width 17 height 17
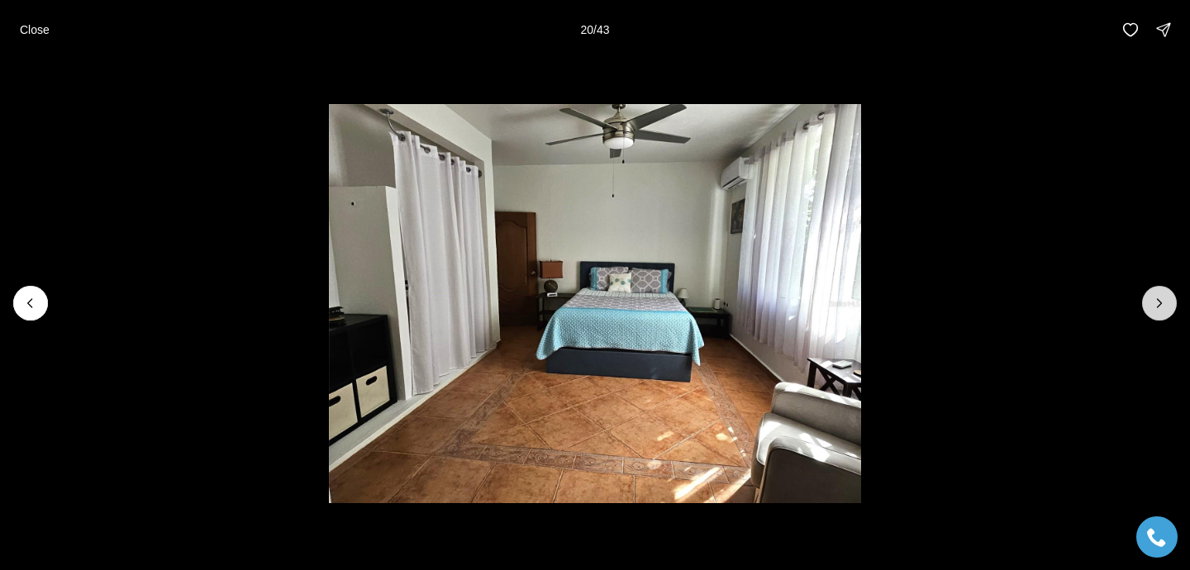
click at [1163, 307] on icon "Next slide" at bounding box center [1159, 303] width 17 height 17
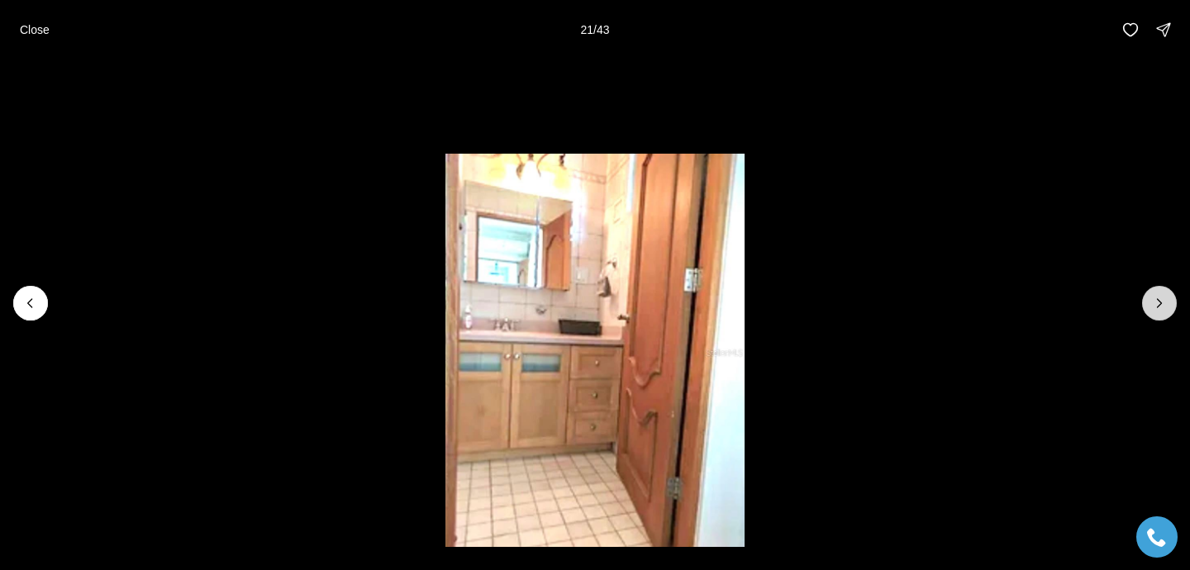
click at [1163, 307] on icon "Next slide" at bounding box center [1159, 303] width 17 height 17
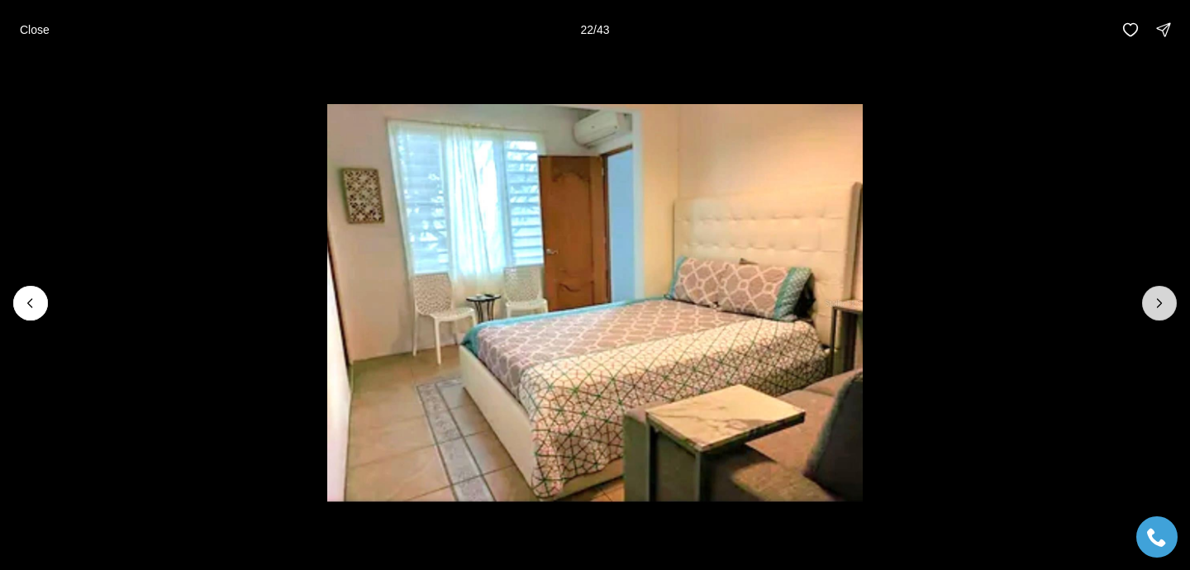
click at [1163, 307] on icon "Next slide" at bounding box center [1159, 303] width 17 height 17
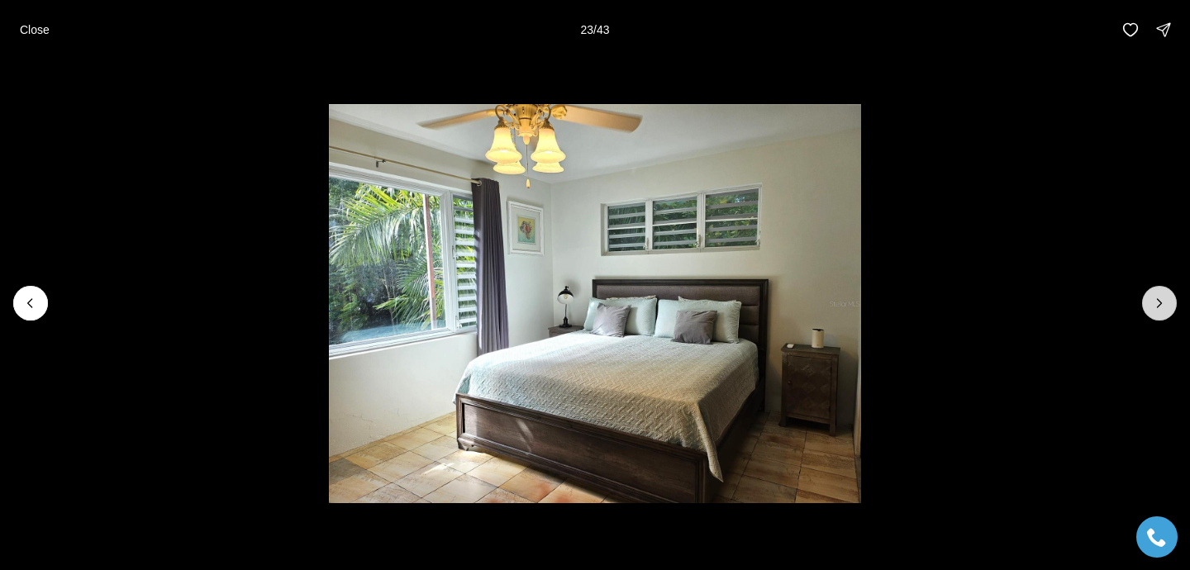
click at [1163, 307] on icon "Next slide" at bounding box center [1159, 303] width 17 height 17
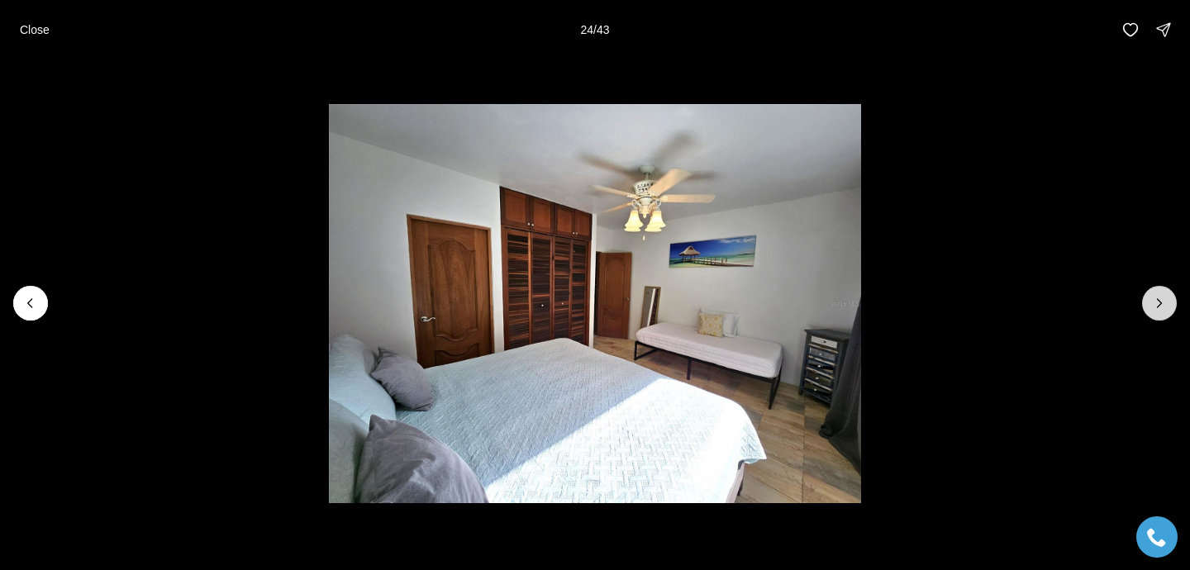
click at [1163, 307] on icon "Next slide" at bounding box center [1159, 303] width 17 height 17
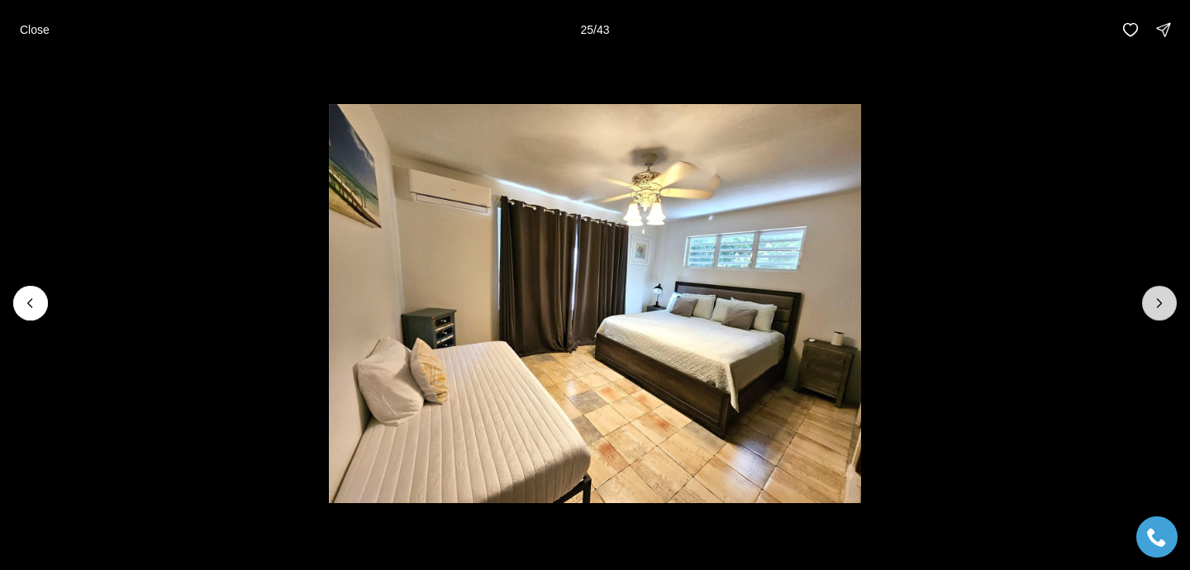
click at [1163, 307] on icon "Next slide" at bounding box center [1159, 303] width 17 height 17
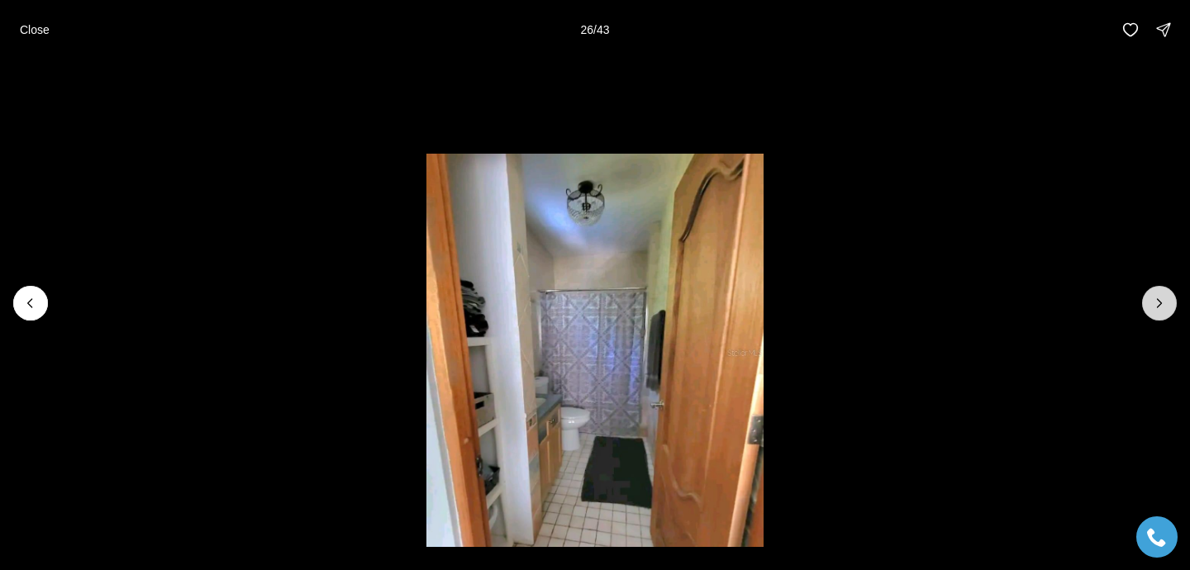
click at [1163, 307] on icon "Next slide" at bounding box center [1159, 303] width 17 height 17
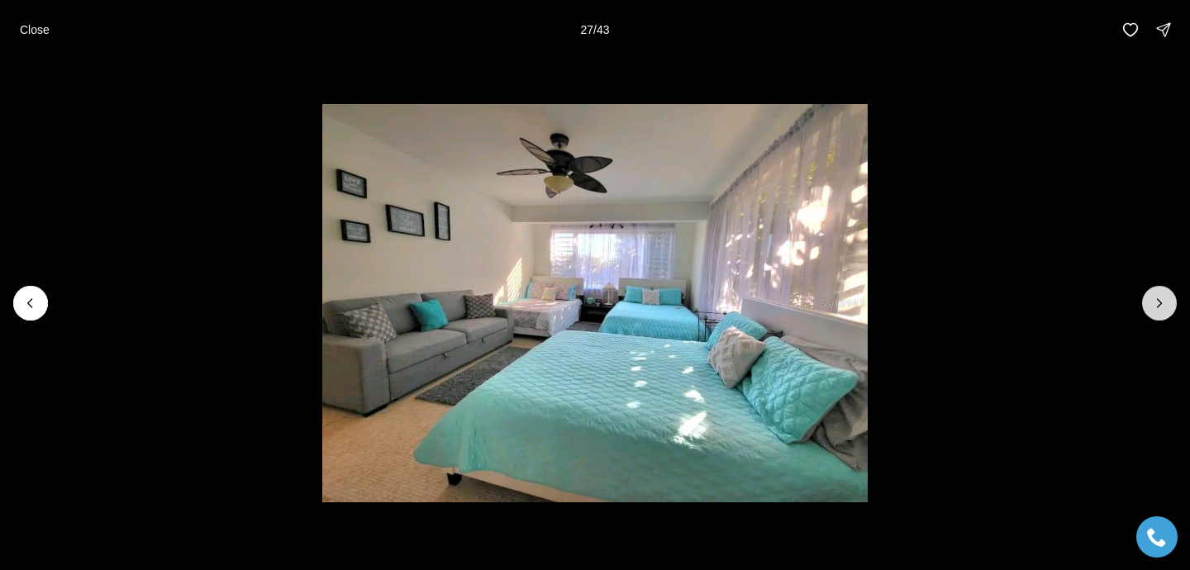
click at [1163, 307] on icon "Next slide" at bounding box center [1159, 303] width 17 height 17
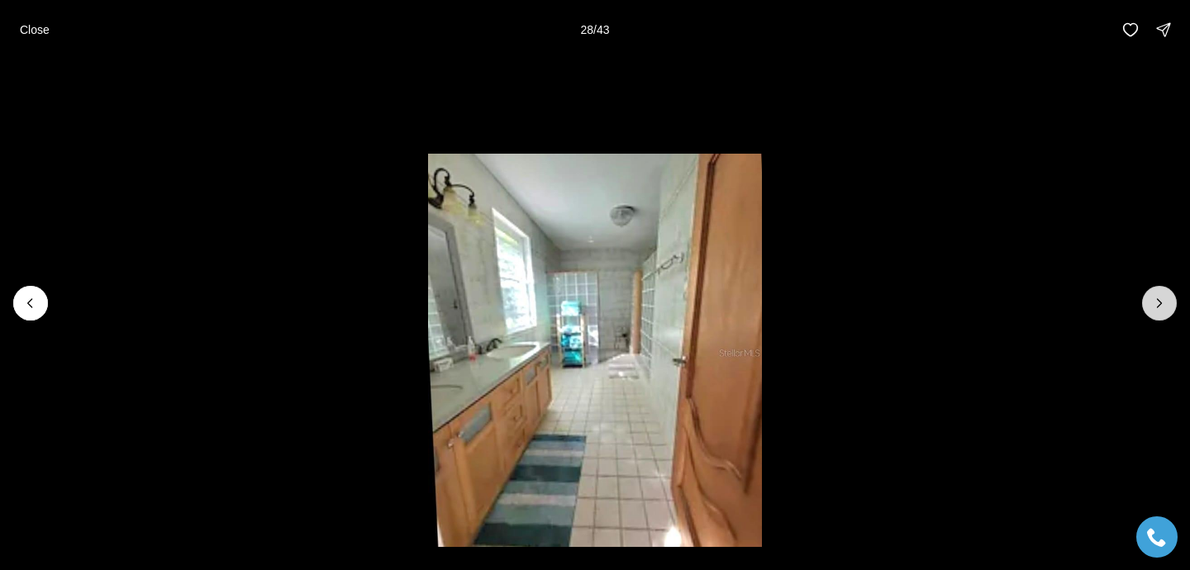
click at [1163, 307] on icon "Next slide" at bounding box center [1159, 303] width 17 height 17
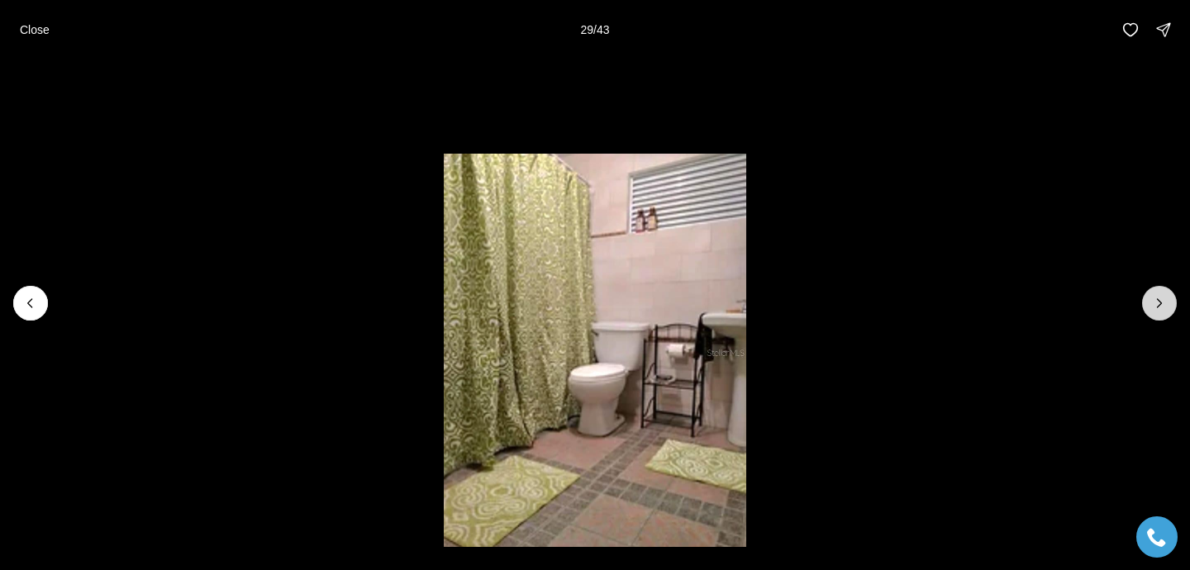
click at [1163, 307] on icon "Next slide" at bounding box center [1159, 303] width 17 height 17
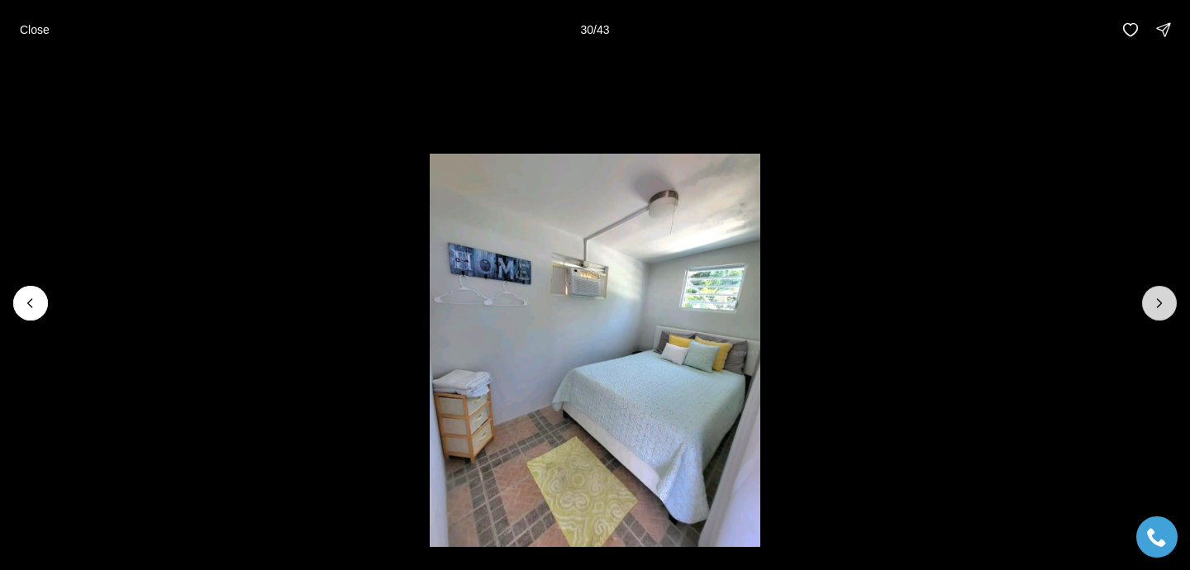
click at [1163, 307] on icon "Next slide" at bounding box center [1159, 303] width 17 height 17
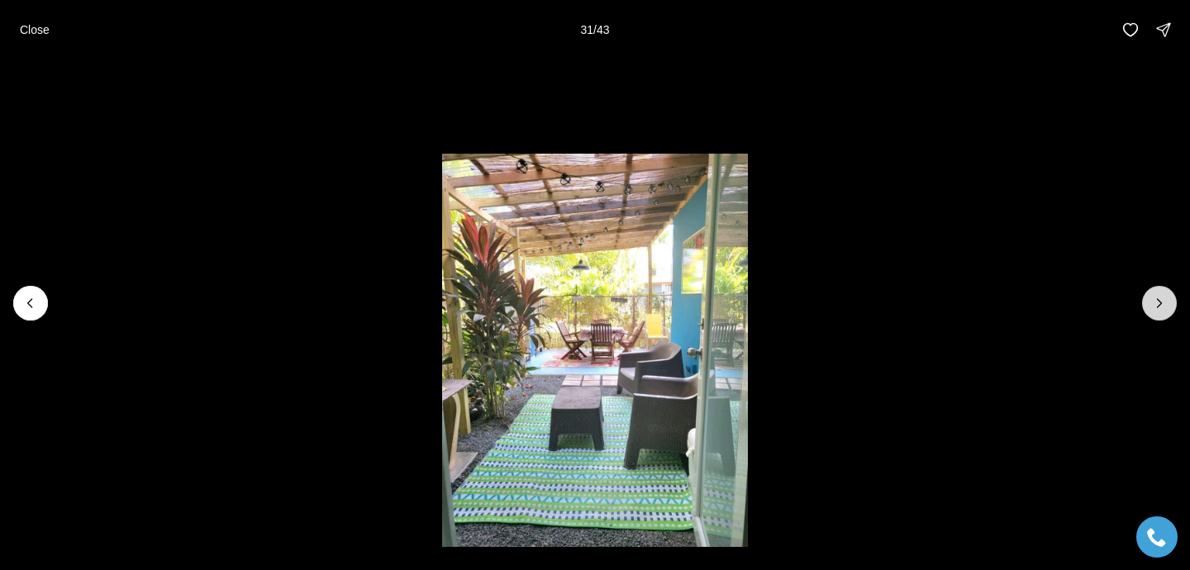
click at [1160, 292] on button "Next slide" at bounding box center [1159, 303] width 35 height 35
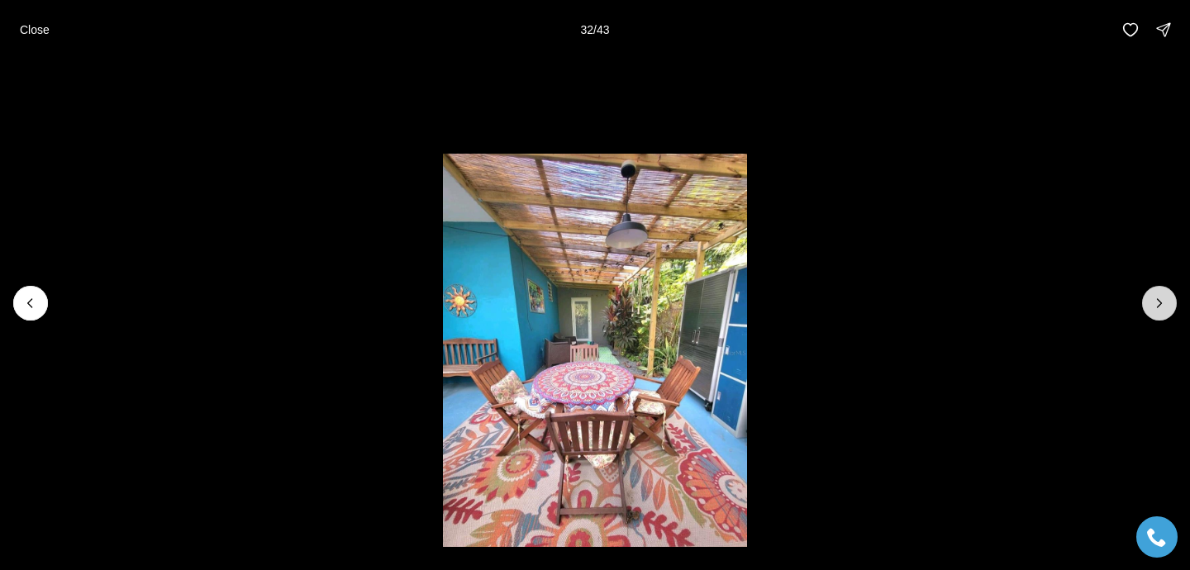
click at [1160, 292] on button "Next slide" at bounding box center [1159, 303] width 35 height 35
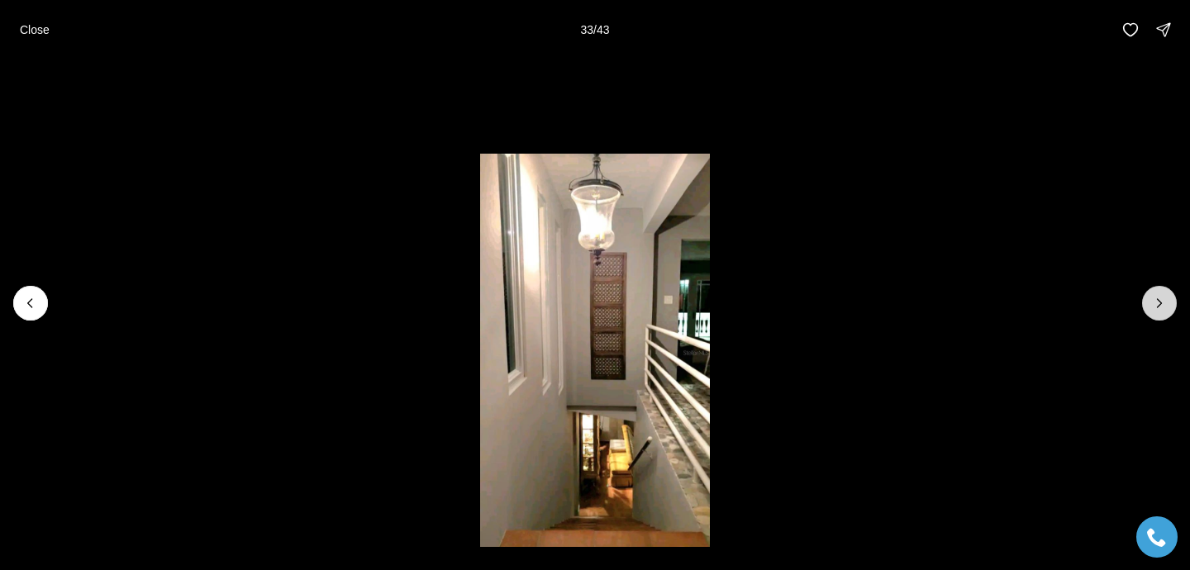
click at [1160, 292] on button "Next slide" at bounding box center [1159, 303] width 35 height 35
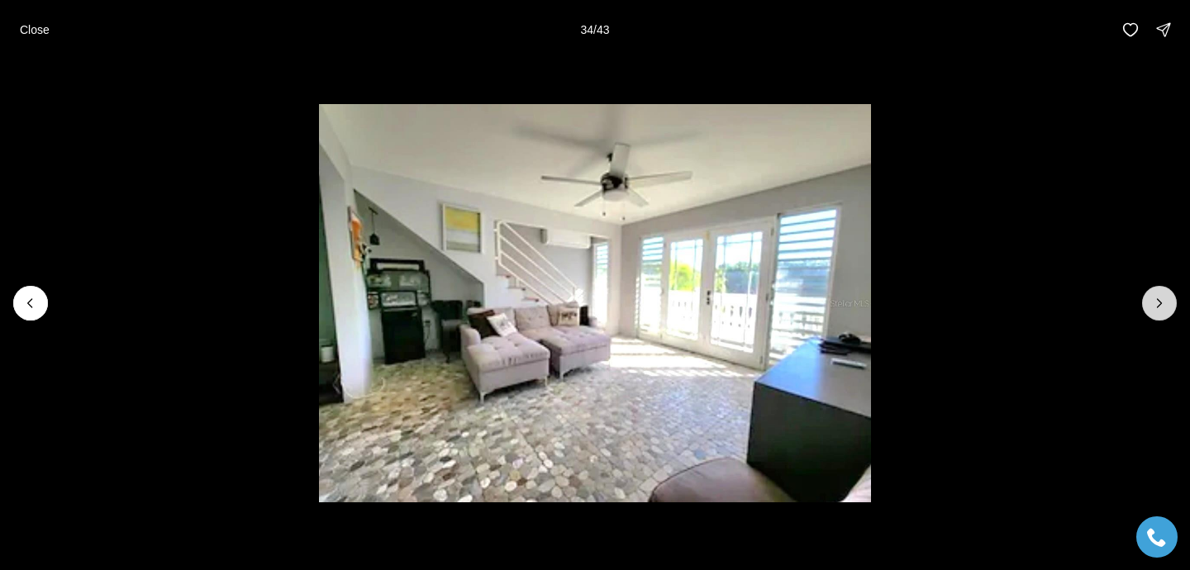
click at [1160, 292] on button "Next slide" at bounding box center [1159, 303] width 35 height 35
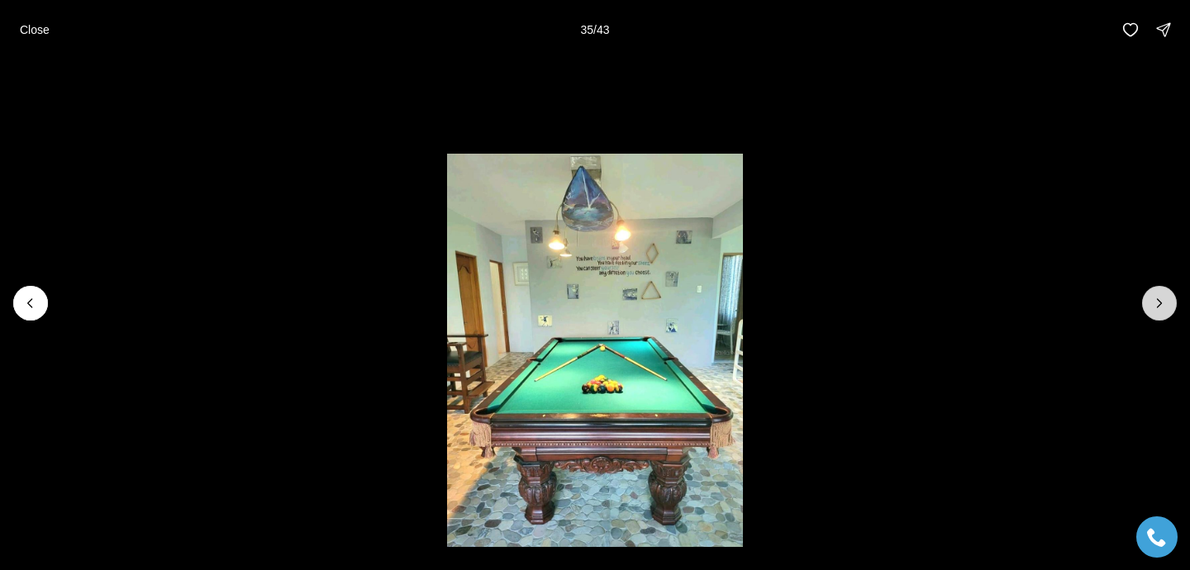
click at [1160, 292] on button "Next slide" at bounding box center [1159, 303] width 35 height 35
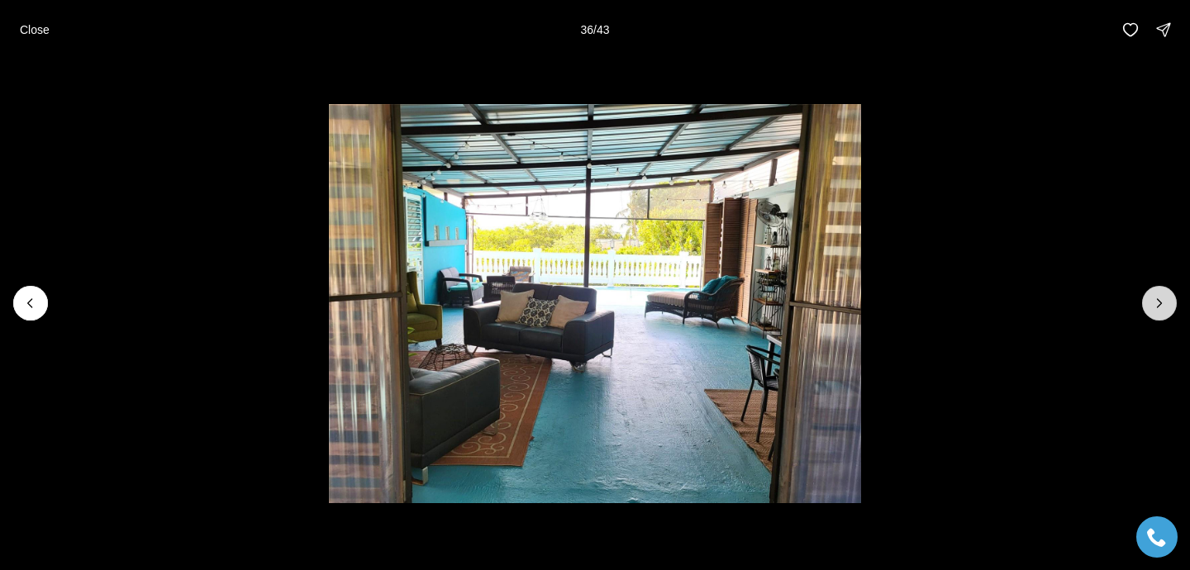
click at [1160, 292] on button "Next slide" at bounding box center [1159, 303] width 35 height 35
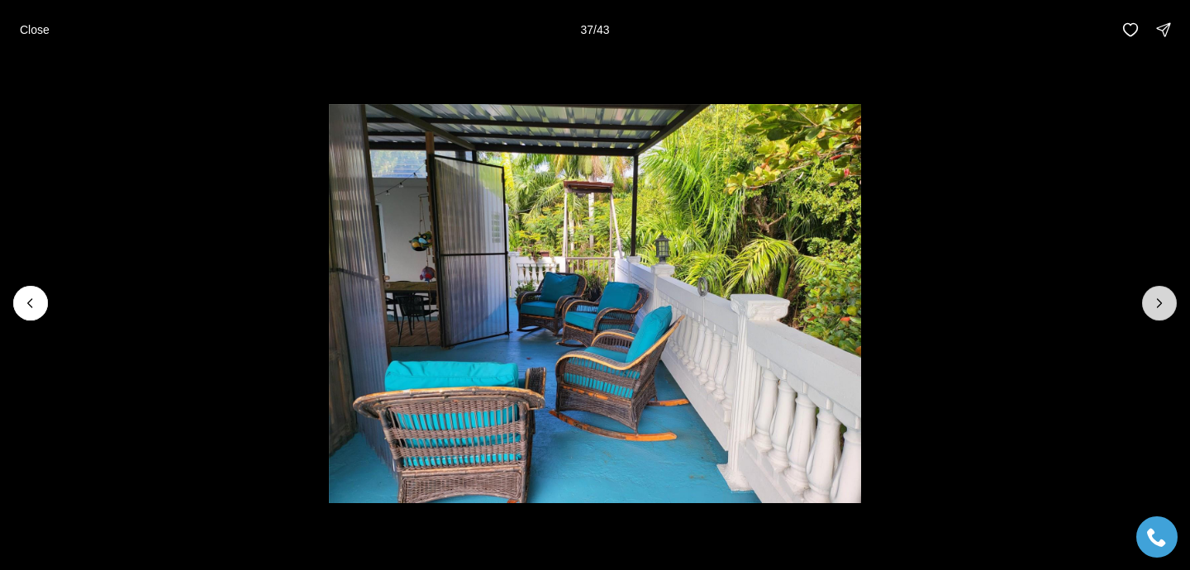
click at [1160, 292] on button "Next slide" at bounding box center [1159, 303] width 35 height 35
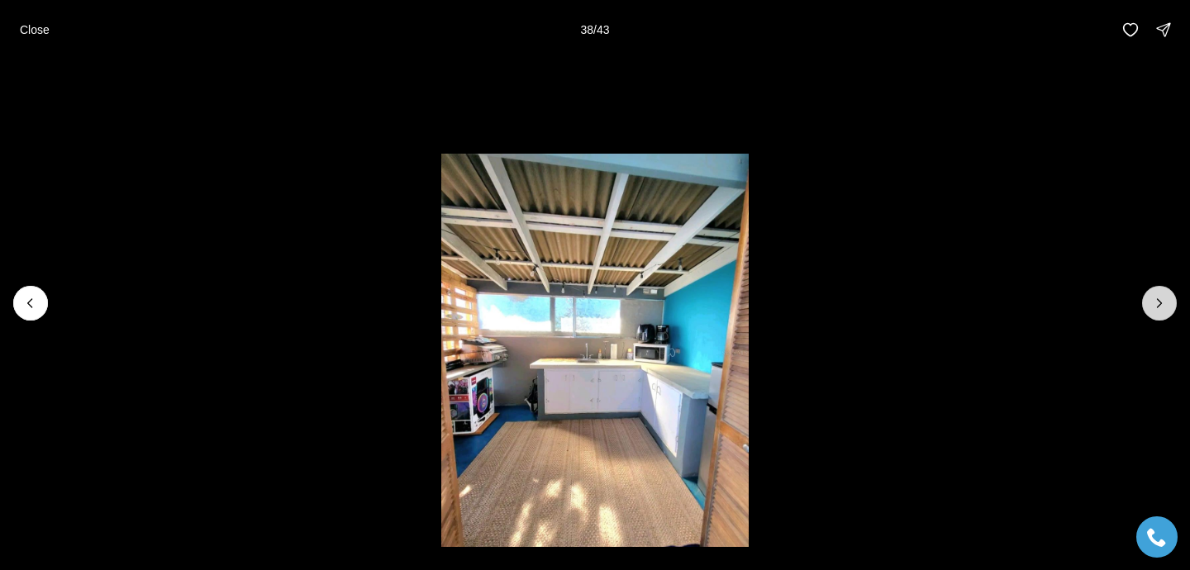
click at [1160, 292] on button "Next slide" at bounding box center [1159, 303] width 35 height 35
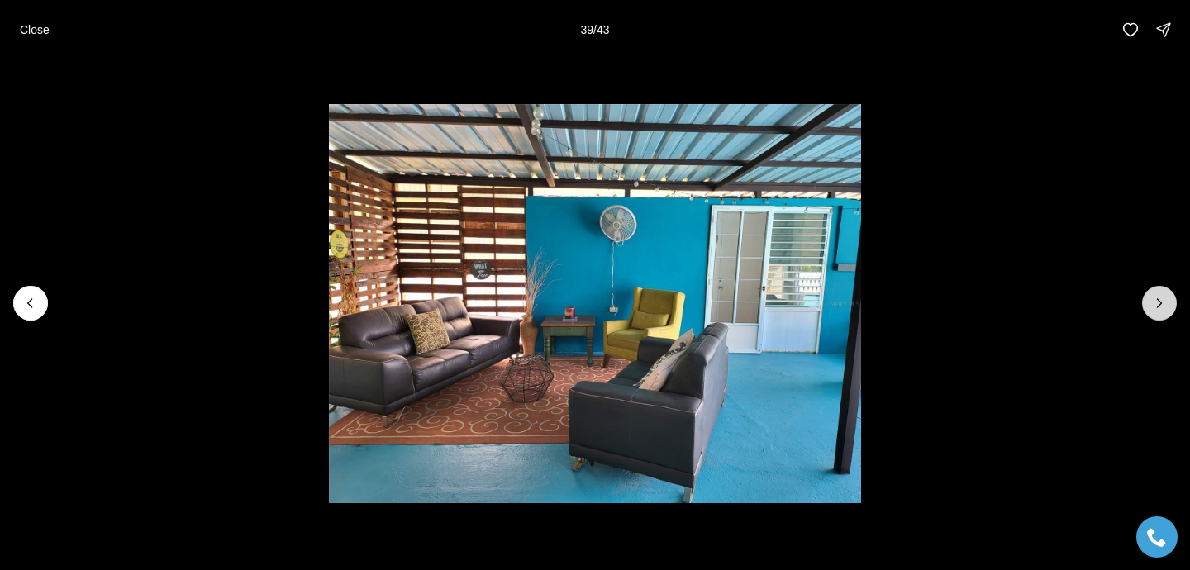
click at [1160, 292] on button "Next slide" at bounding box center [1159, 303] width 35 height 35
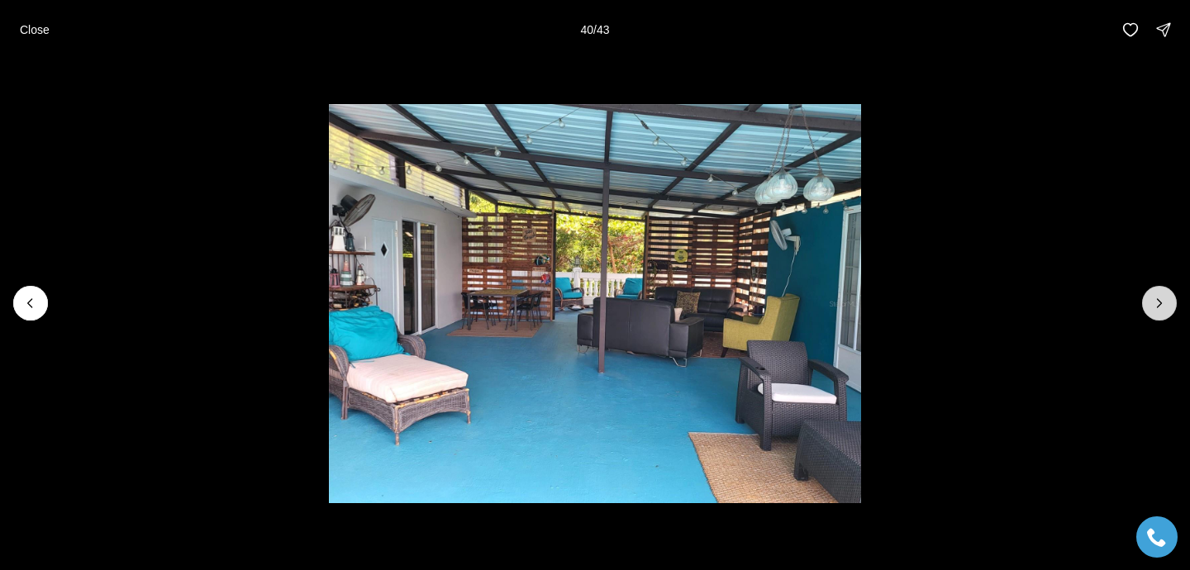
click at [1160, 292] on button "Next slide" at bounding box center [1159, 303] width 35 height 35
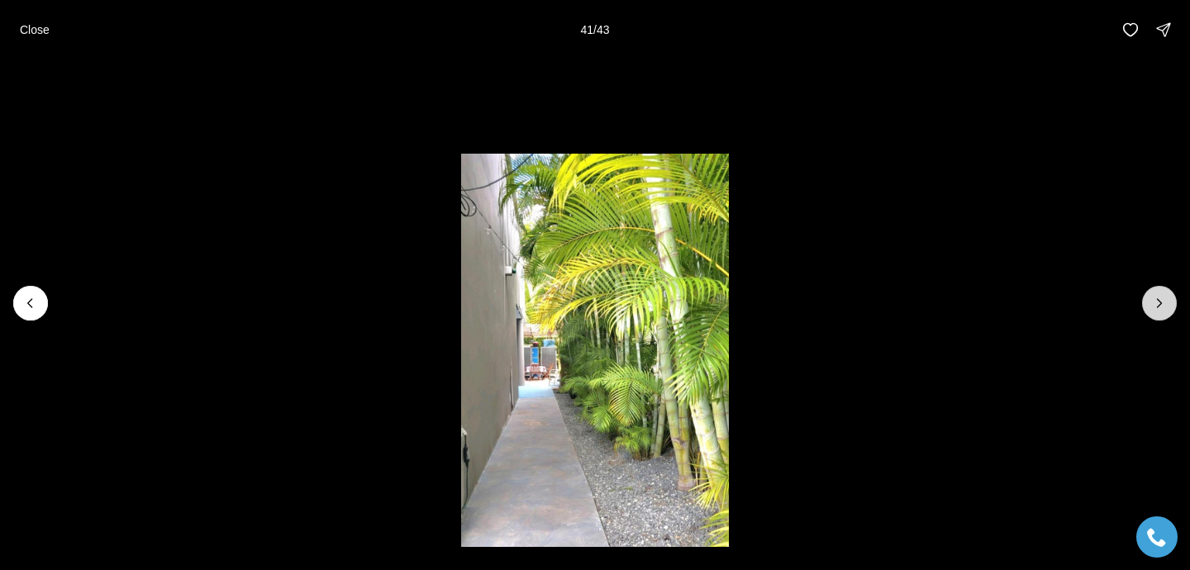
click at [1160, 292] on button "Next slide" at bounding box center [1159, 303] width 35 height 35
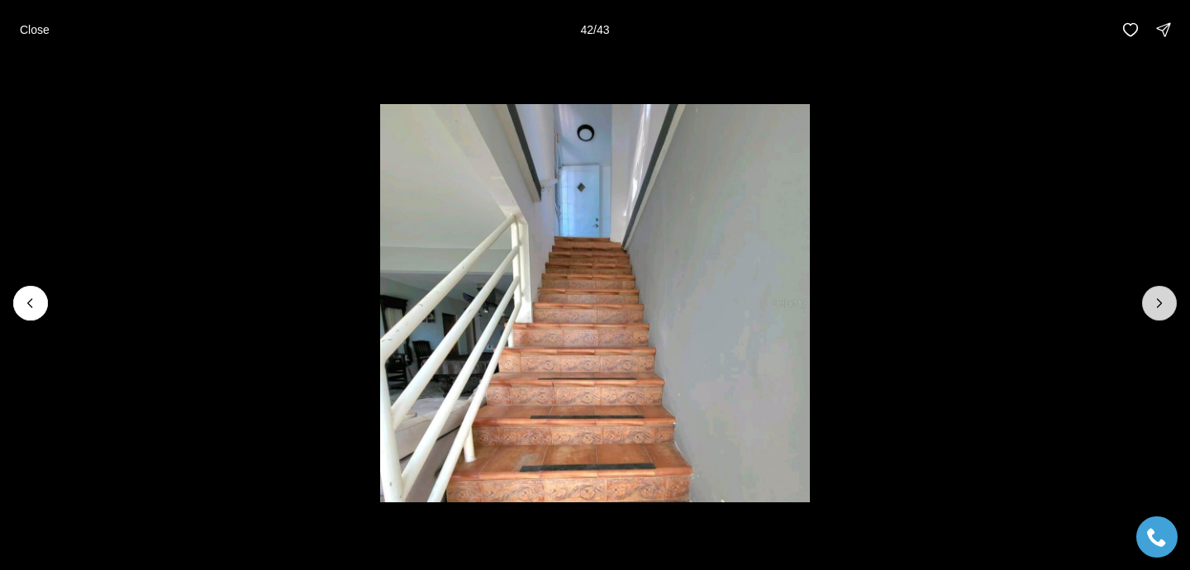
click at [1160, 292] on button "Next slide" at bounding box center [1159, 303] width 35 height 35
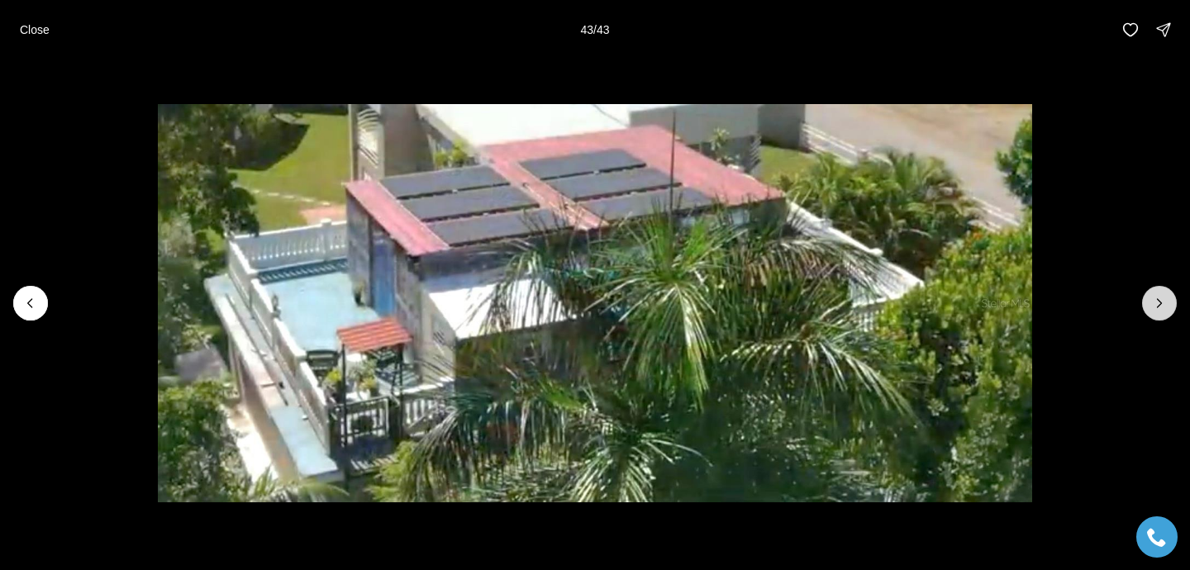
click at [1160, 292] on div at bounding box center [1159, 303] width 35 height 35
click at [40, 26] on p "Close" at bounding box center [35, 29] width 30 height 13
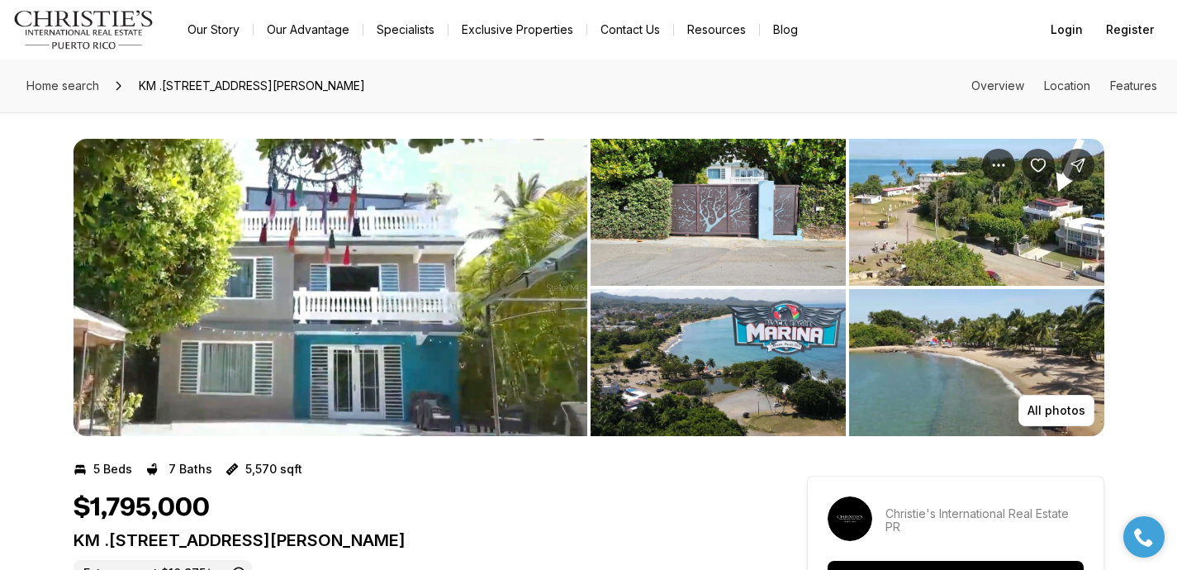
click at [531, 27] on link "Exclusive Properties" at bounding box center [518, 29] width 138 height 23
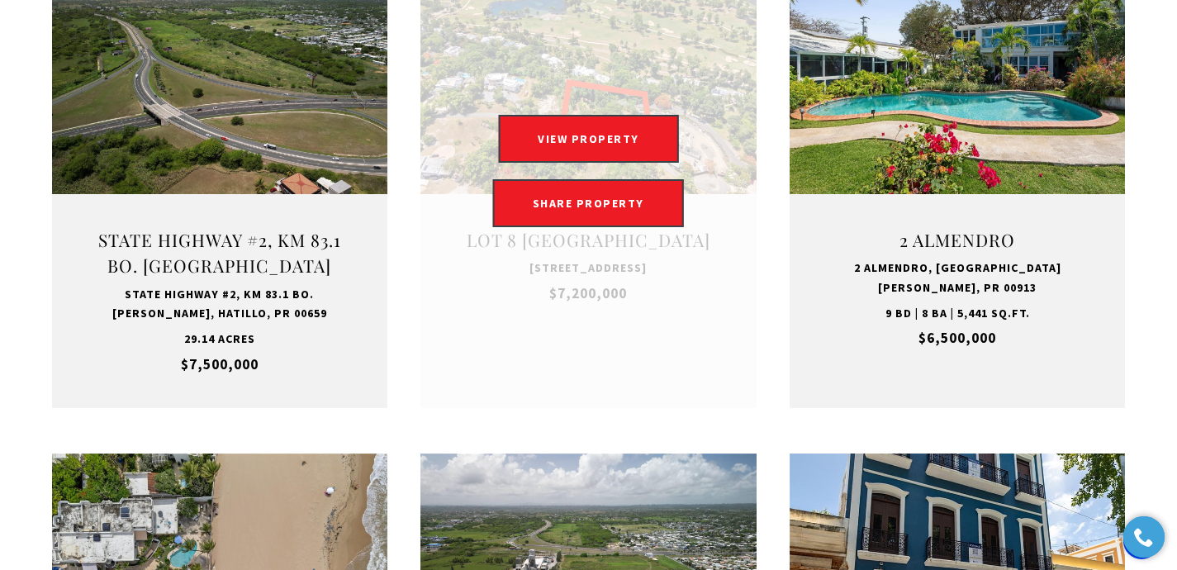
scroll to position [752, 0]
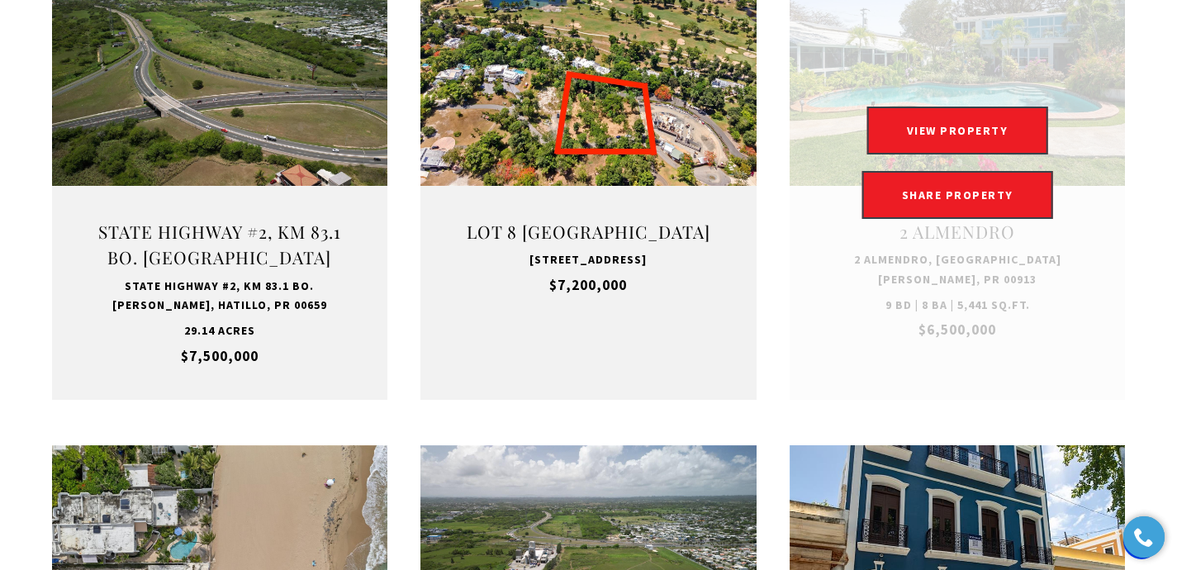
click at [910, 62] on link "Open this option" at bounding box center [958, 163] width 336 height 474
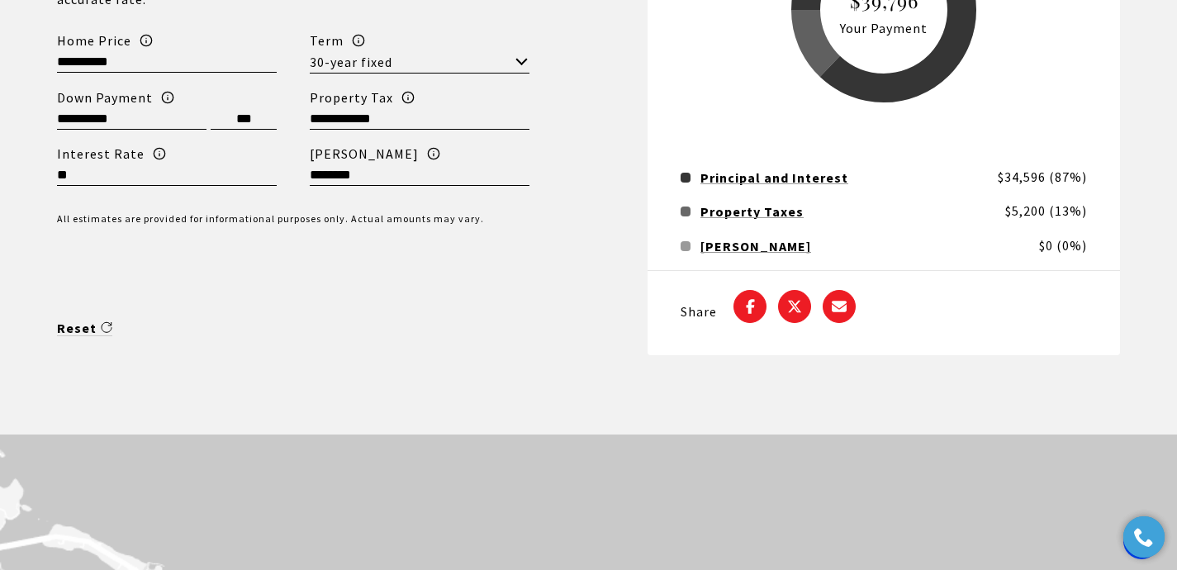
scroll to position [3867, 0]
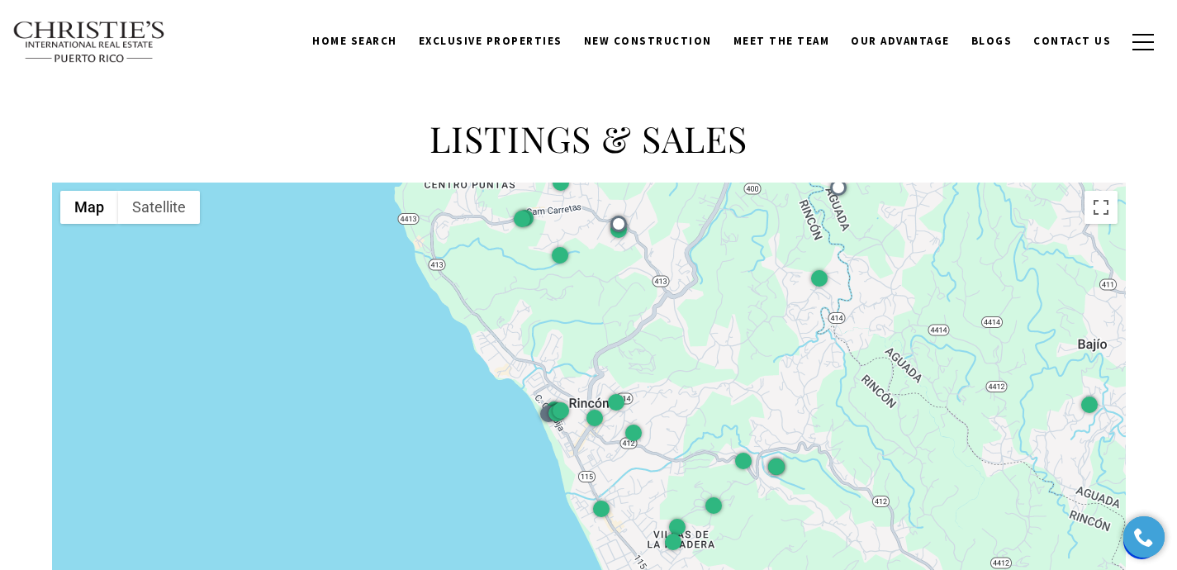
scroll to position [1961, 0]
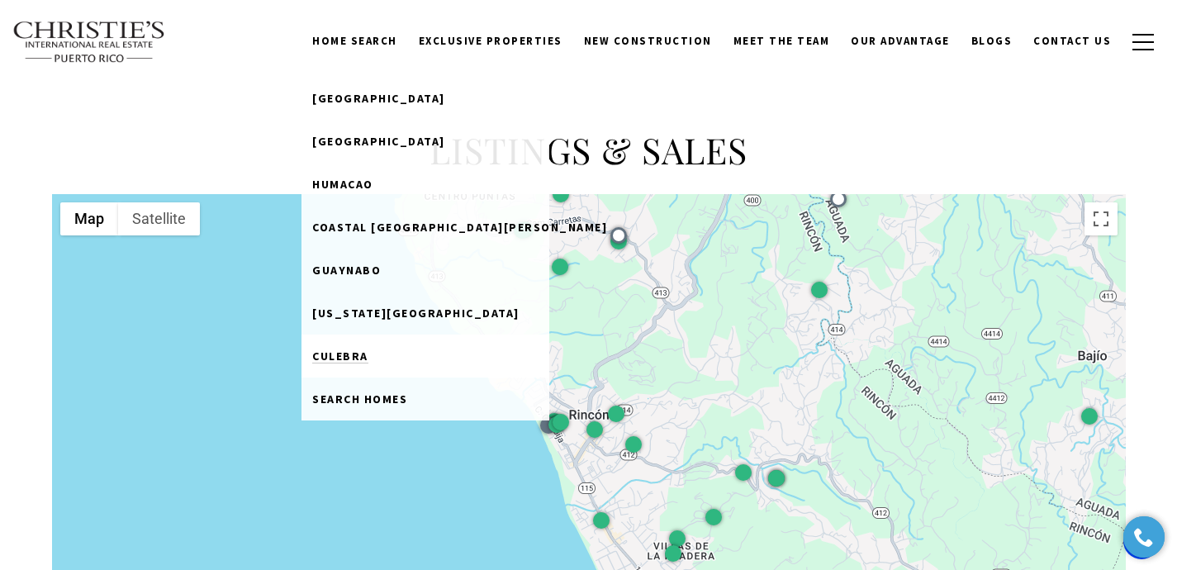
click at [368, 355] on span "Culebra" at bounding box center [340, 356] width 56 height 15
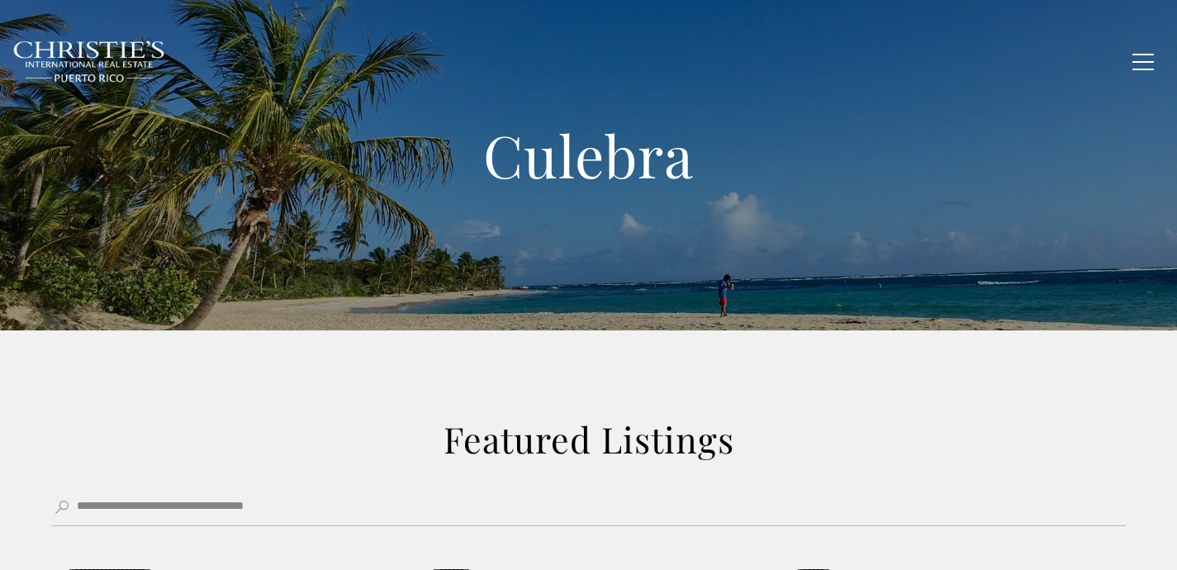
type input "**********"
type input "*********"
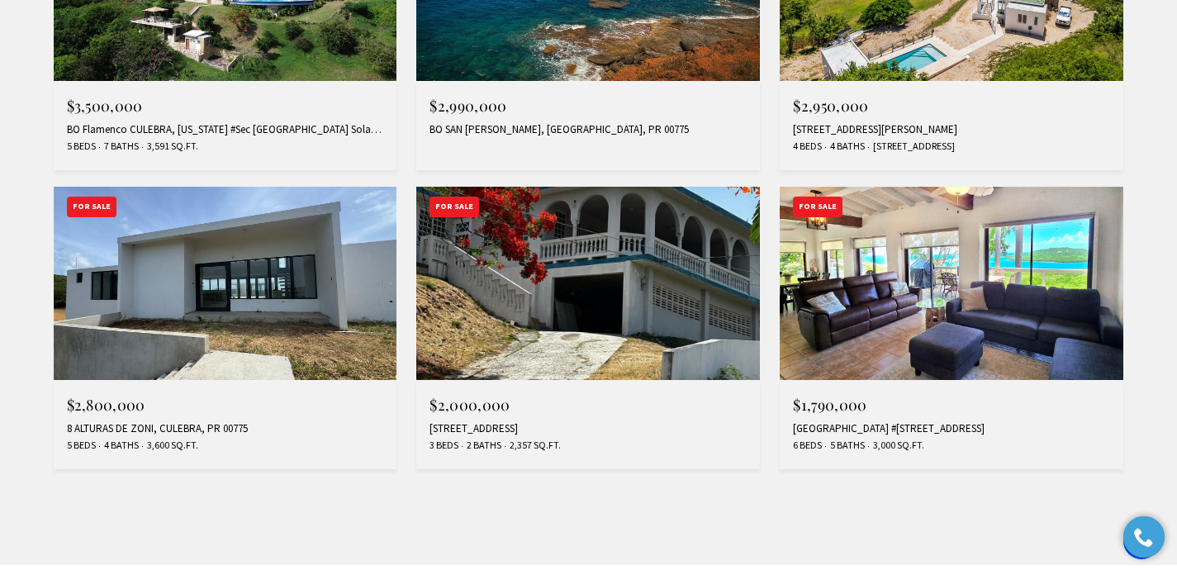
scroll to position [1453, 0]
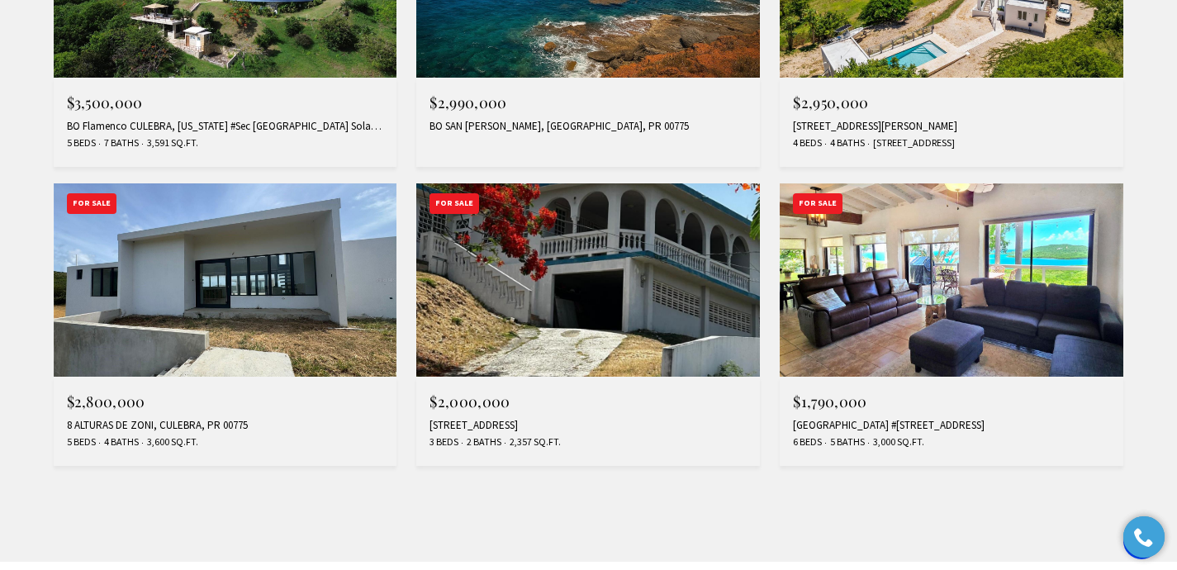
click at [952, 330] on img at bounding box center [952, 279] width 344 height 193
